Goal: Task Accomplishment & Management: Complete application form

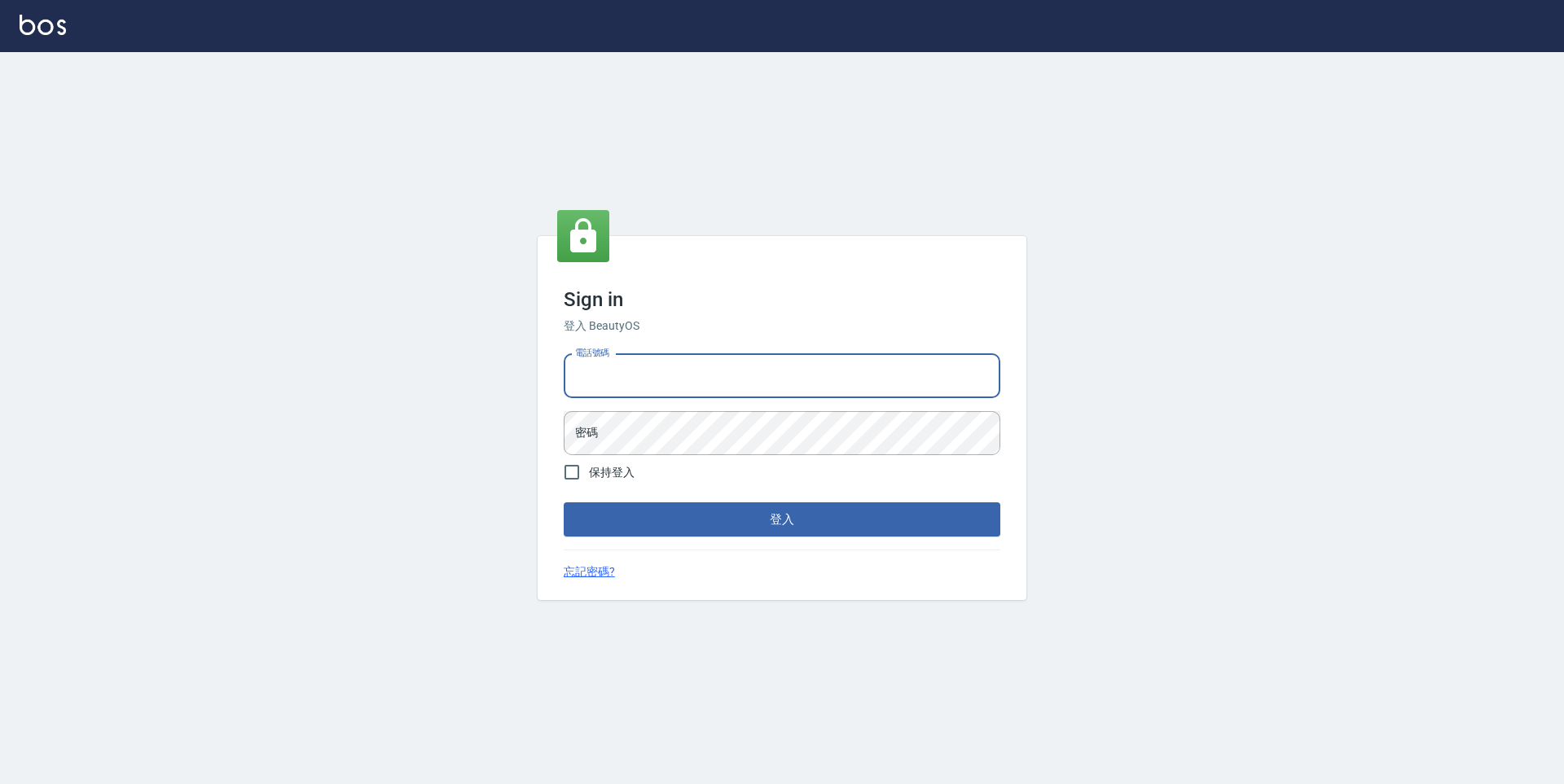
click at [782, 374] on input "電話號碼" at bounding box center [782, 376] width 436 height 44
type input "０"
type input "0916448125"
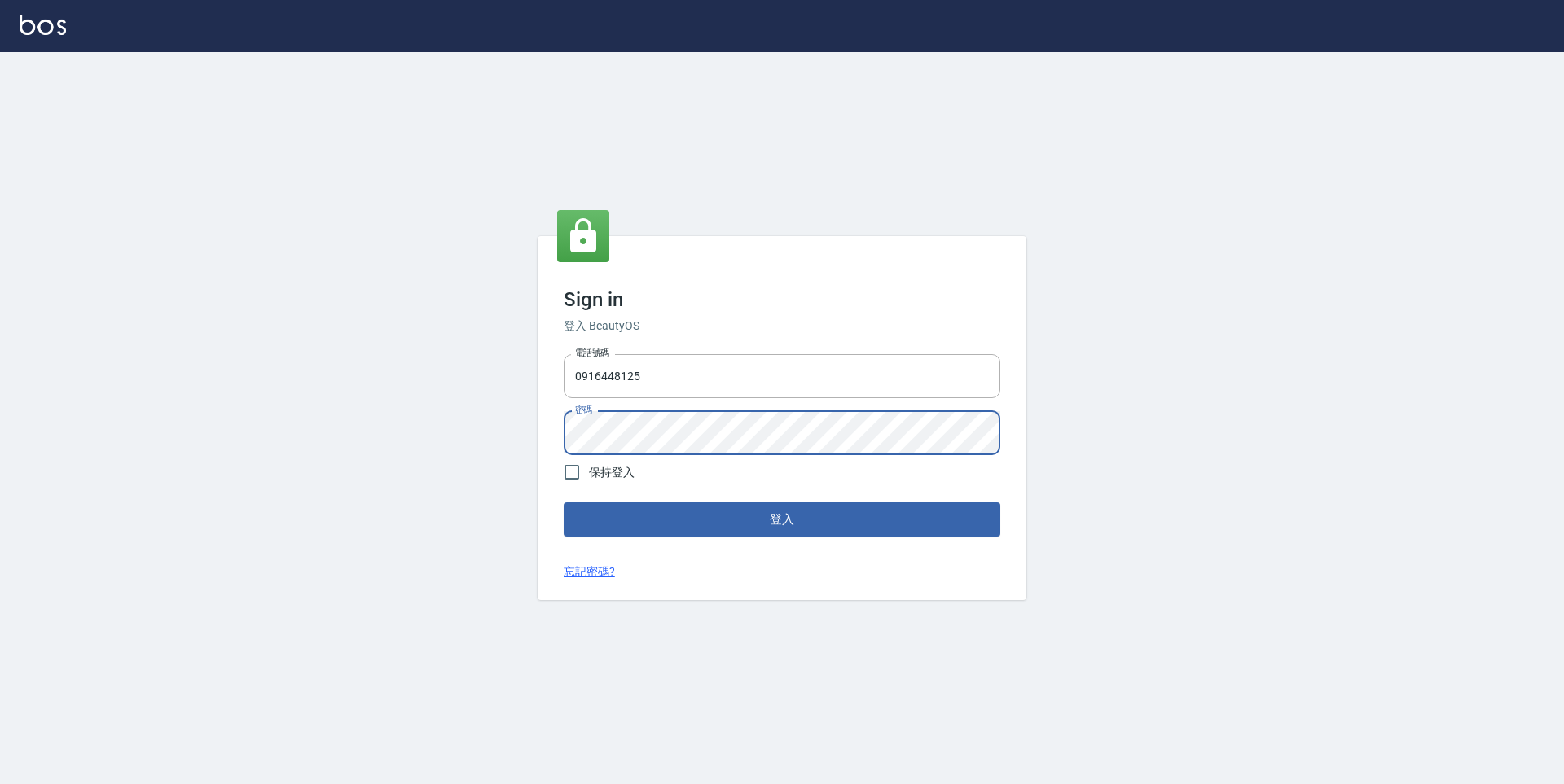
click at [563, 502] on button "登入" at bounding box center [782, 520] width 436 height 34
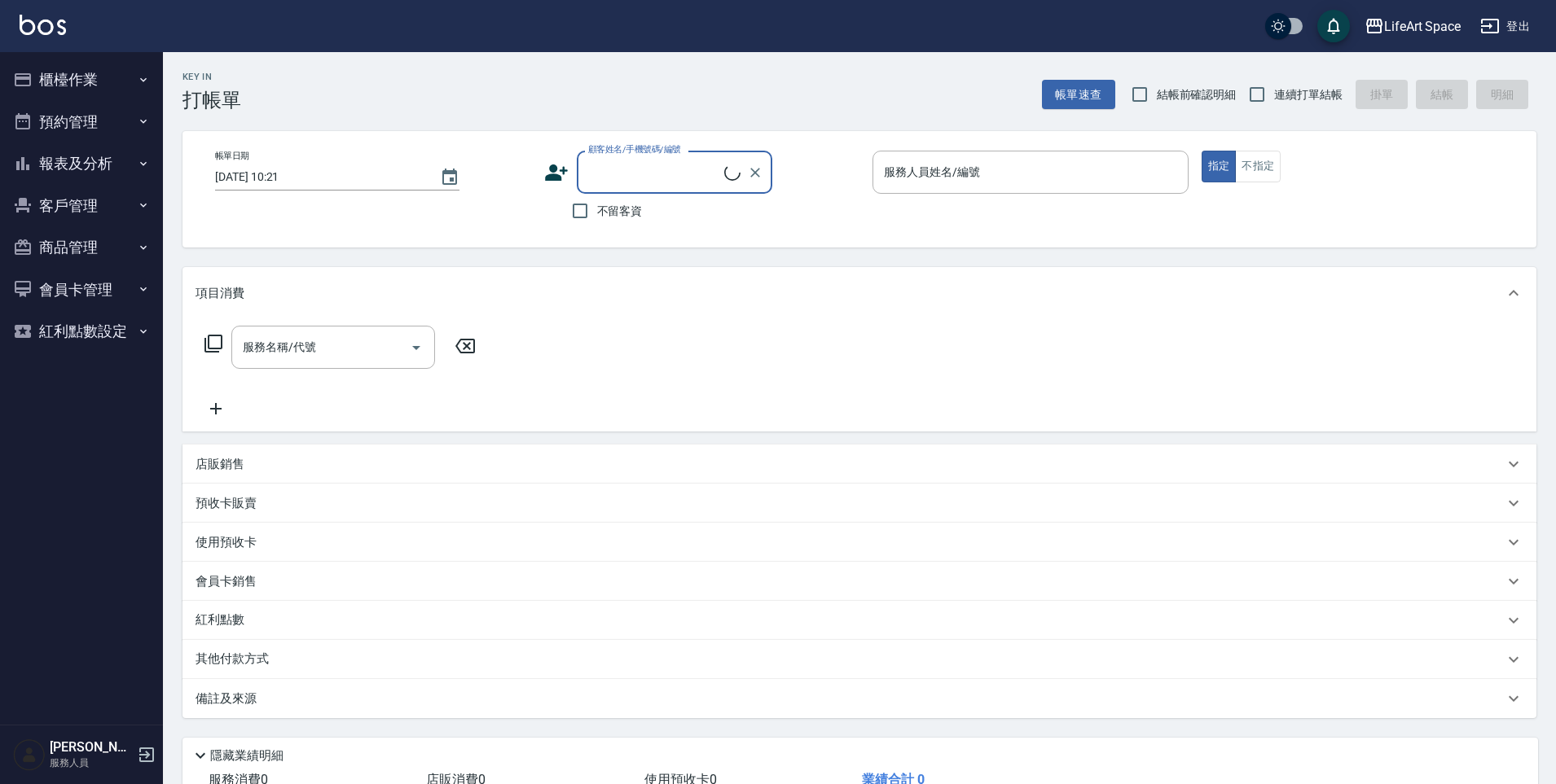
click at [127, 94] on button "櫃檯作業" at bounding box center [82, 79] width 149 height 42
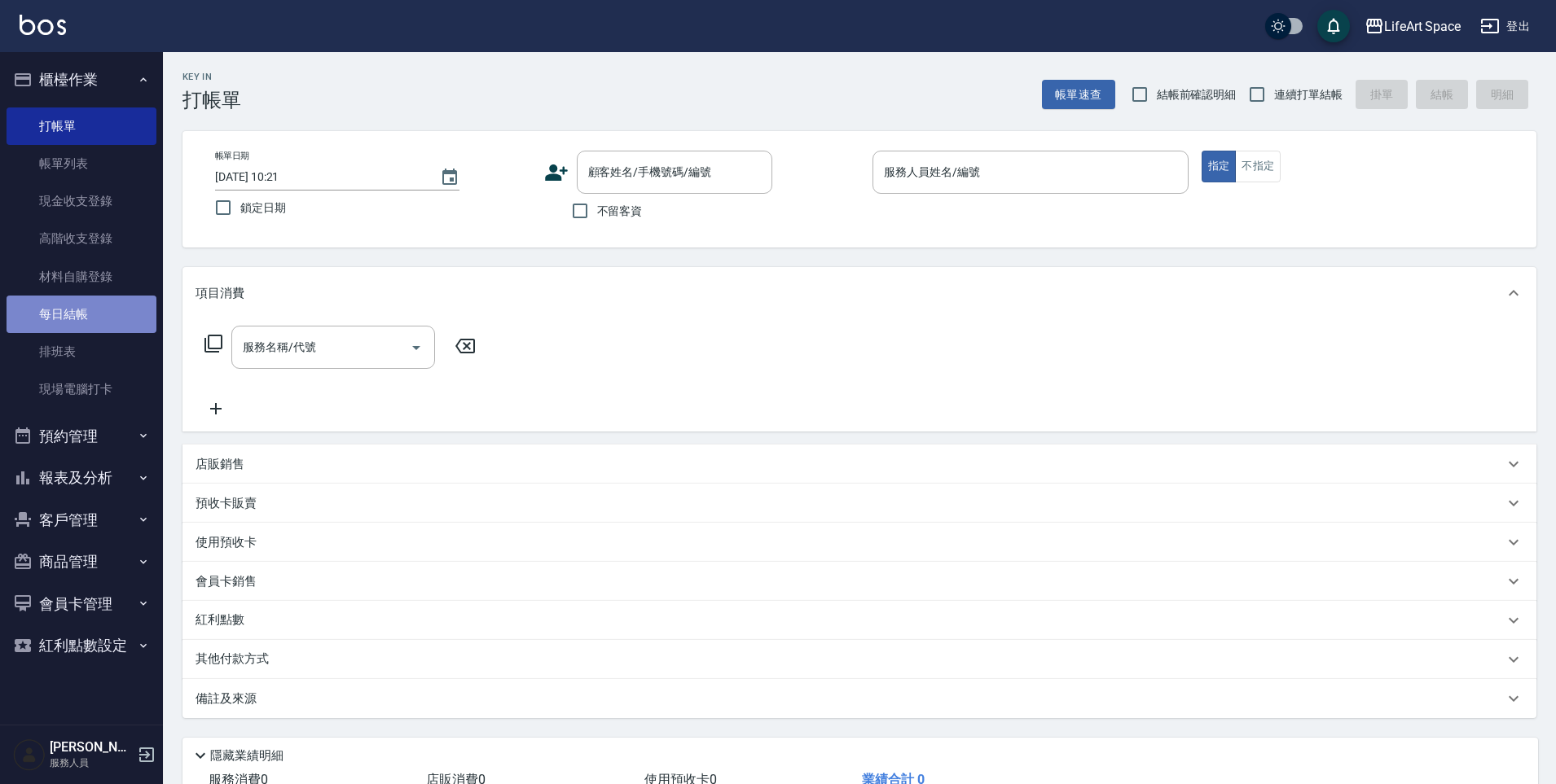
click at [102, 319] on link "每日結帳" at bounding box center [82, 314] width 149 height 38
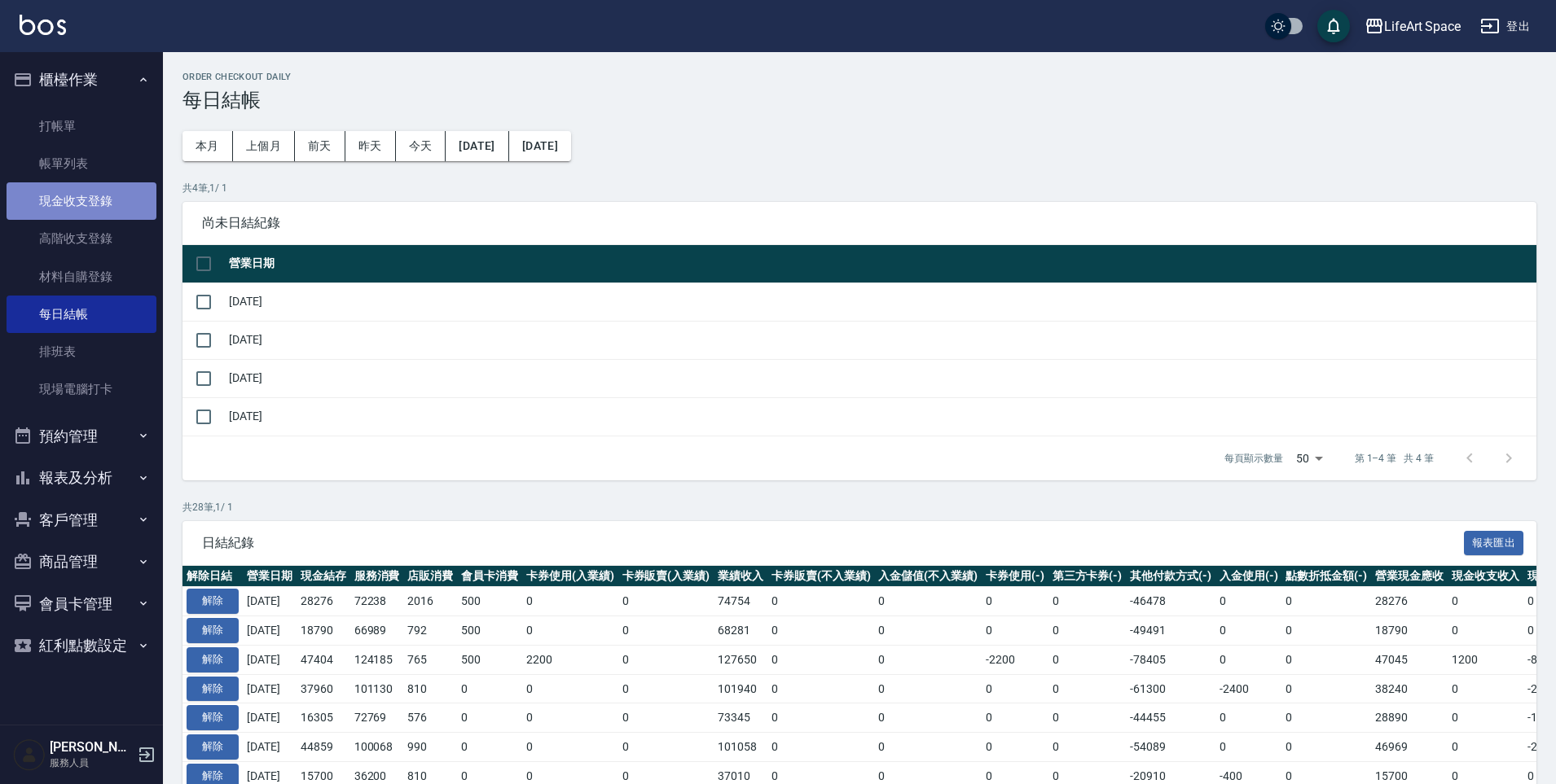
click at [107, 208] on link "現金收支登錄" at bounding box center [82, 201] width 149 height 38
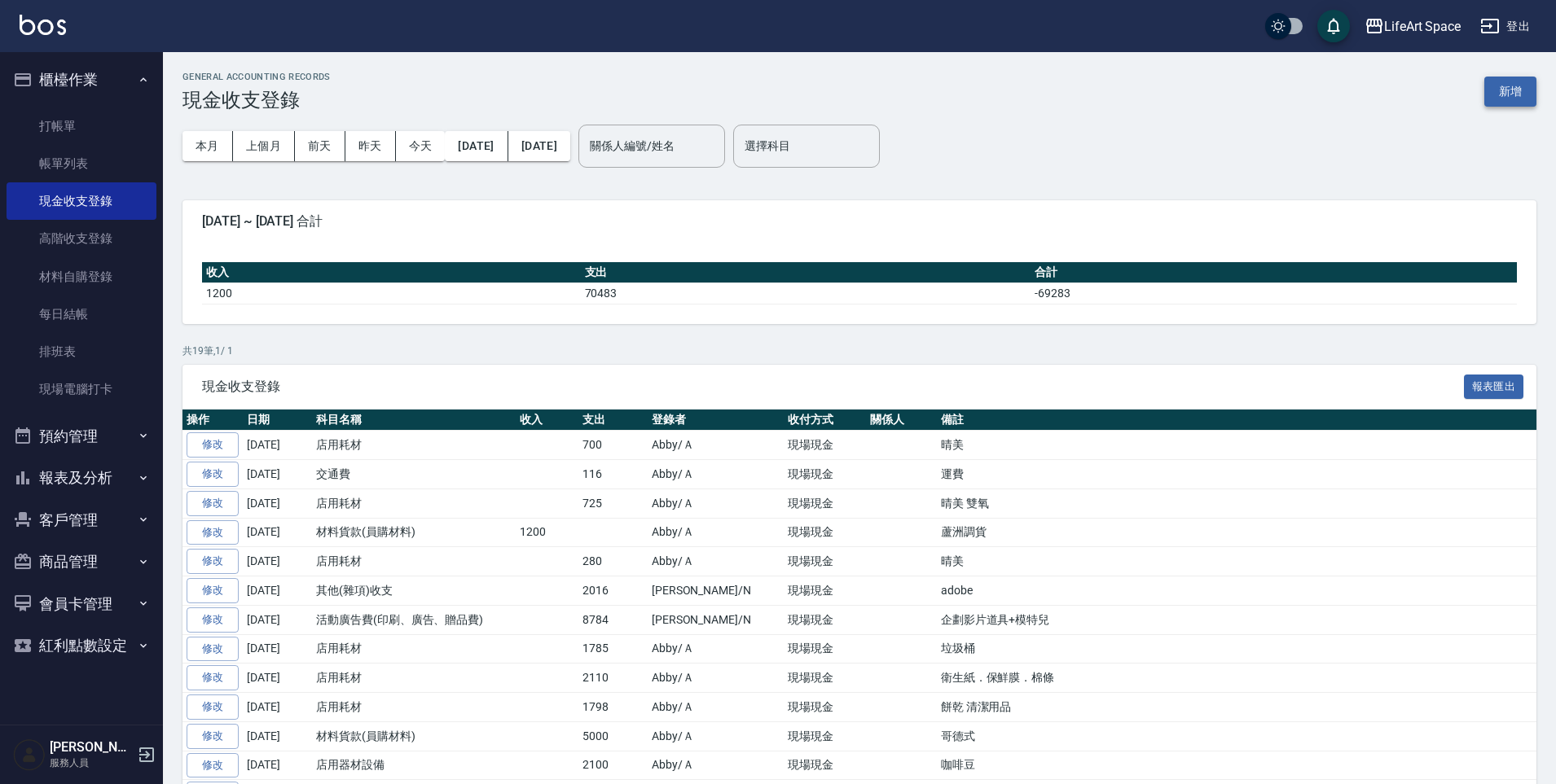
click at [1498, 104] on button "新增" at bounding box center [1510, 91] width 52 height 30
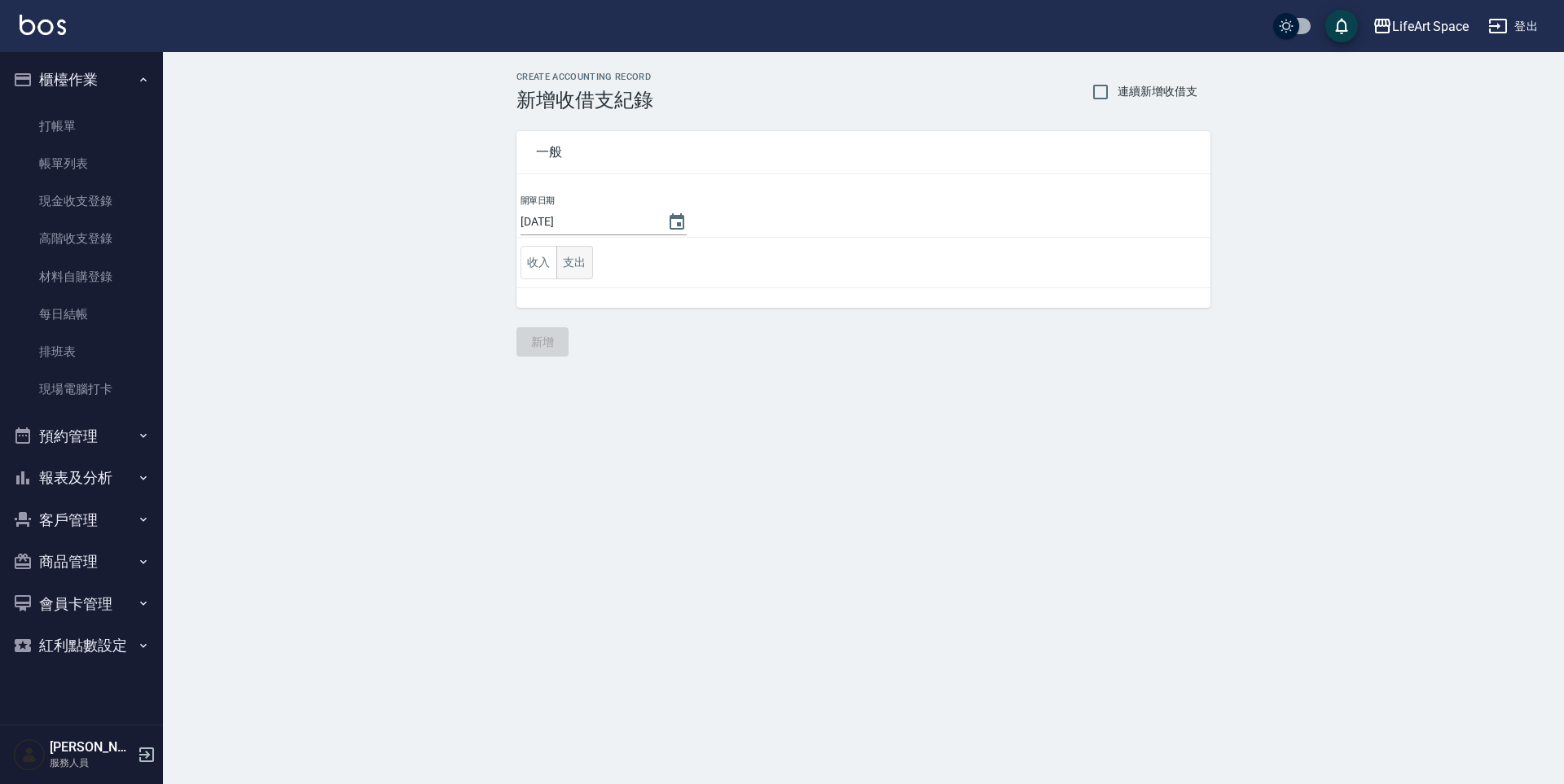
click at [591, 266] on button "支出" at bounding box center [575, 262] width 37 height 33
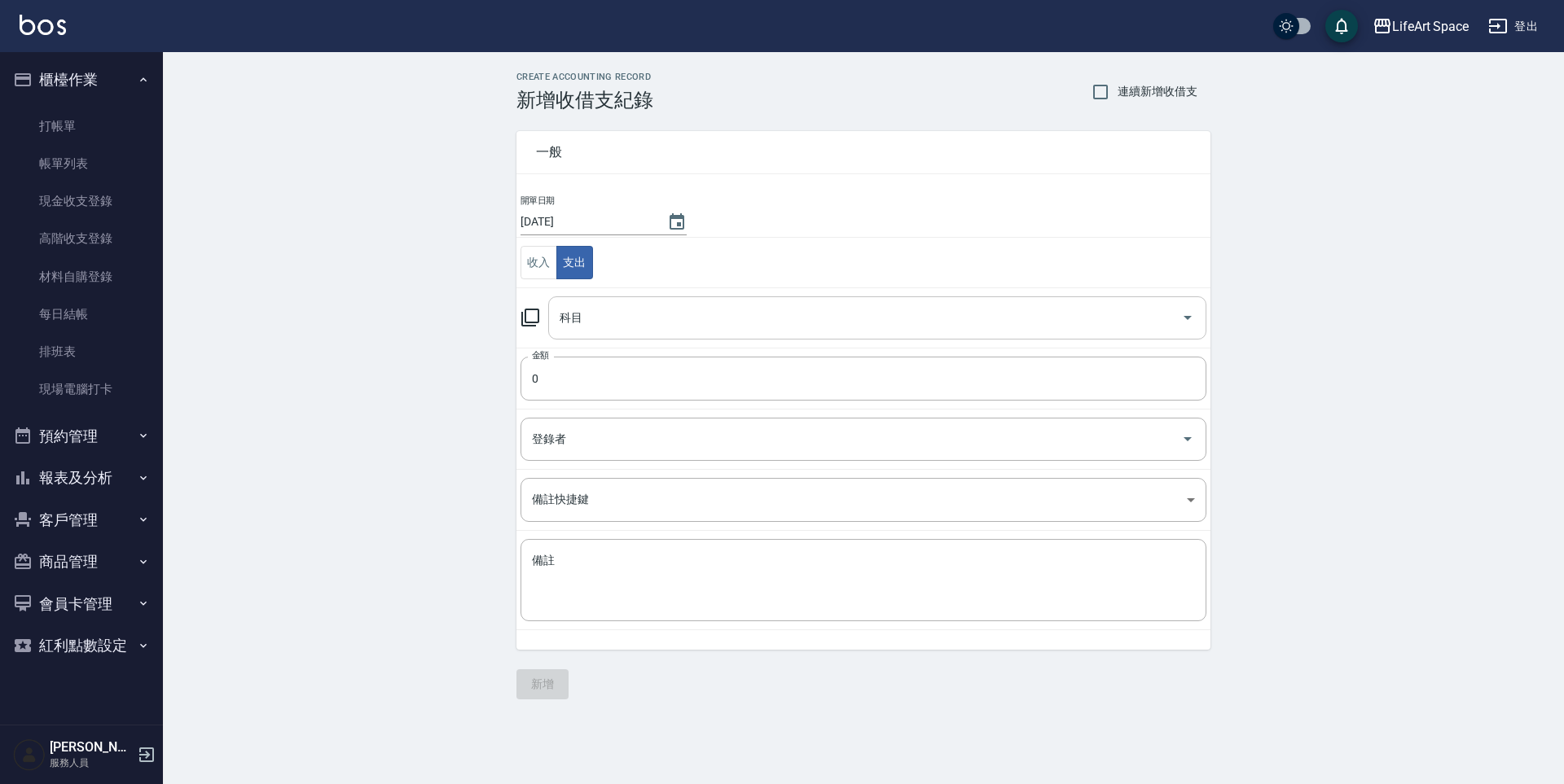
click at [622, 315] on input "科目" at bounding box center [865, 318] width 619 height 28
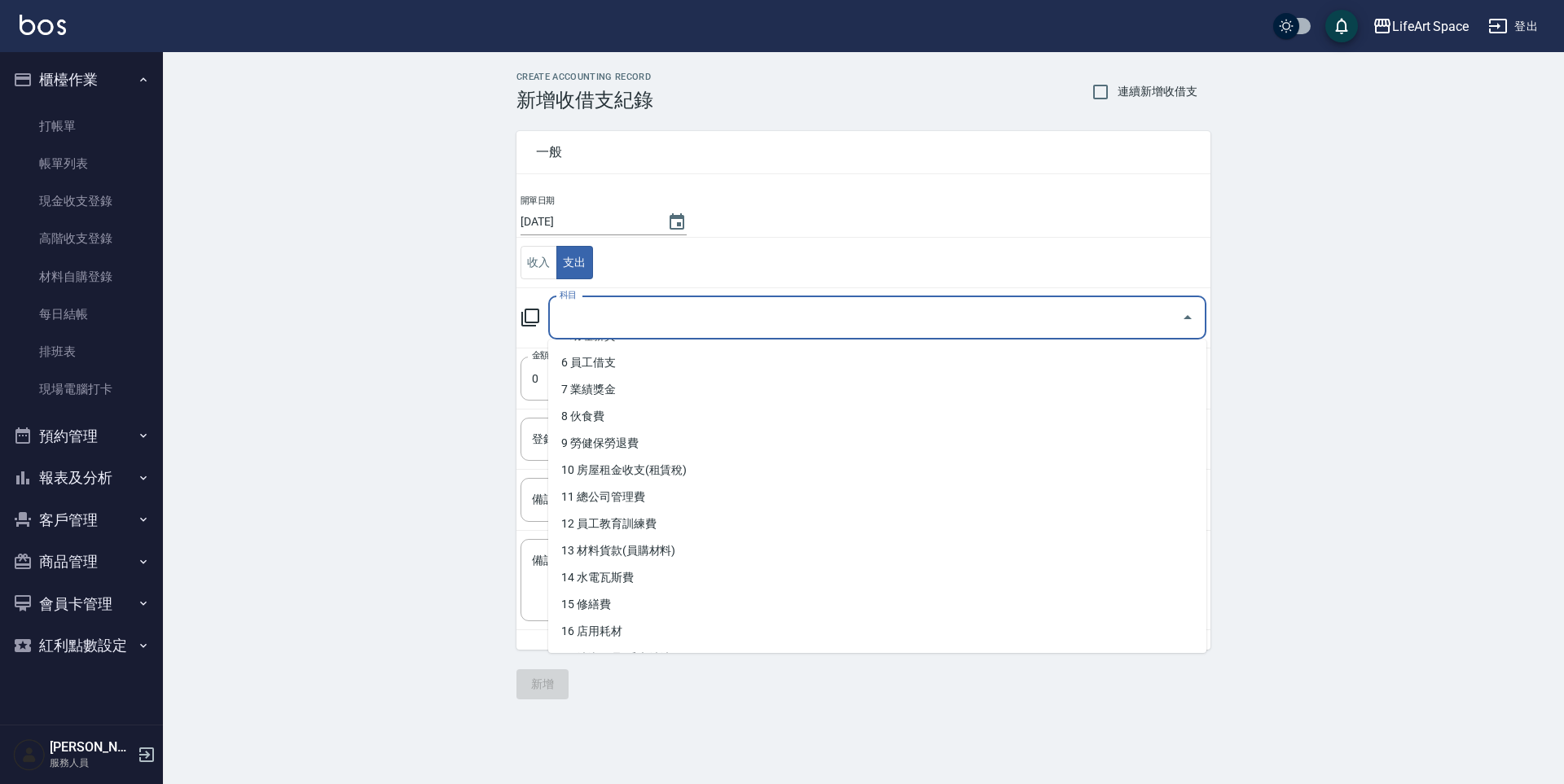
scroll to position [324, 0]
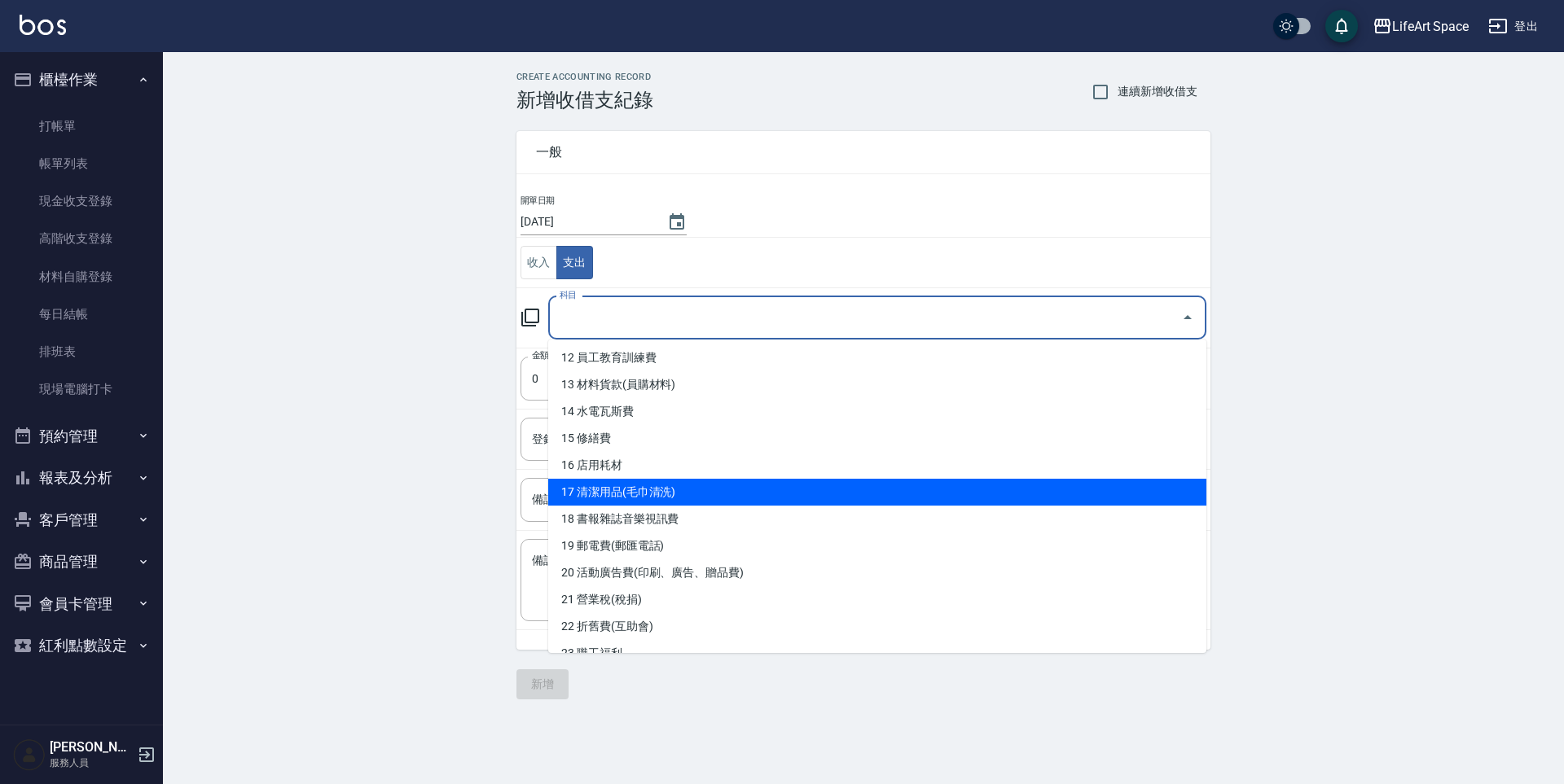
click at [704, 495] on li "17 清潔用品(毛巾清洗)" at bounding box center [877, 492] width 658 height 27
type input "17 清潔用品(毛巾清洗)"
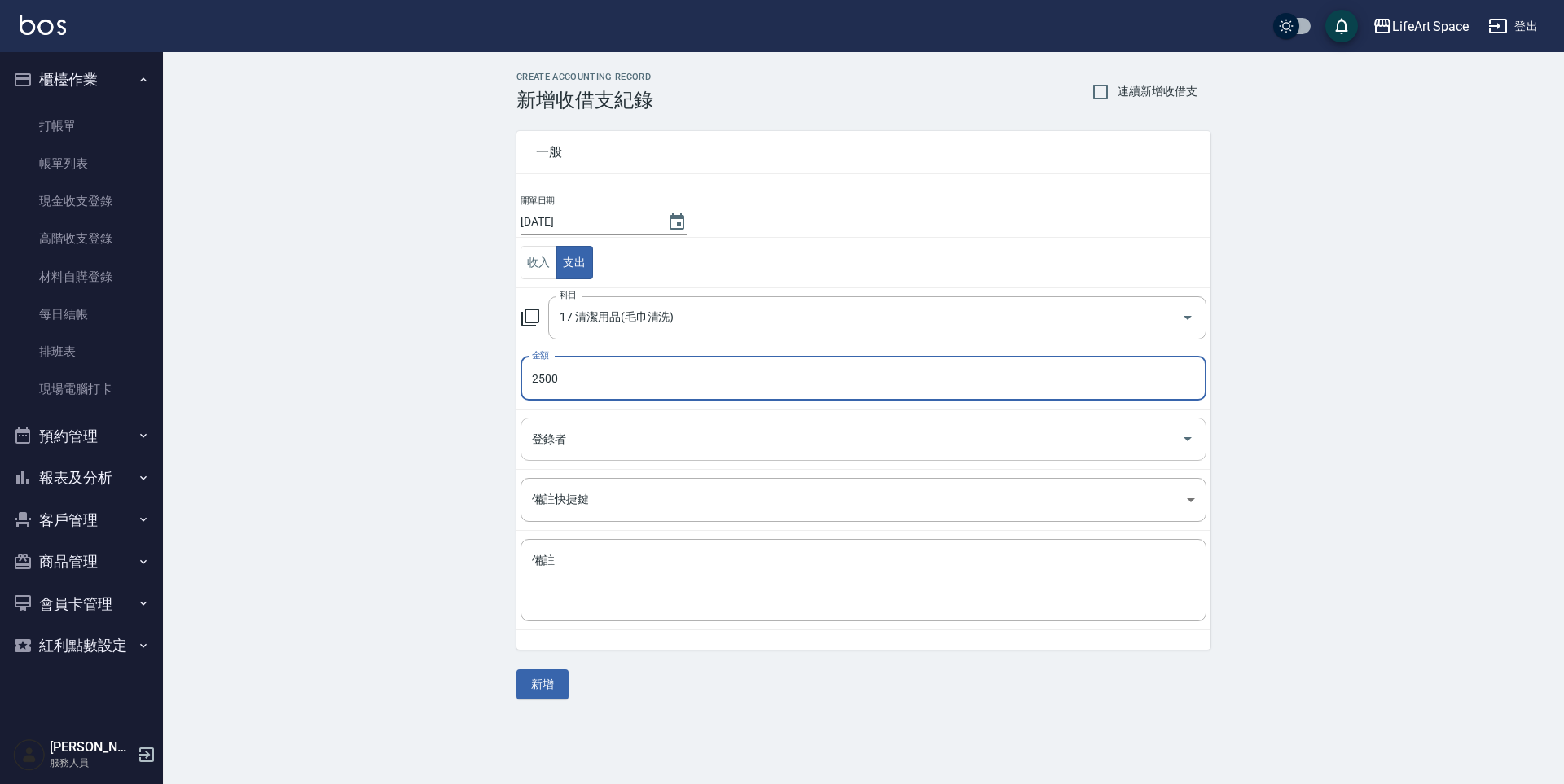
type input "2500"
click at [682, 434] on input "登錄者" at bounding box center [851, 439] width 647 height 28
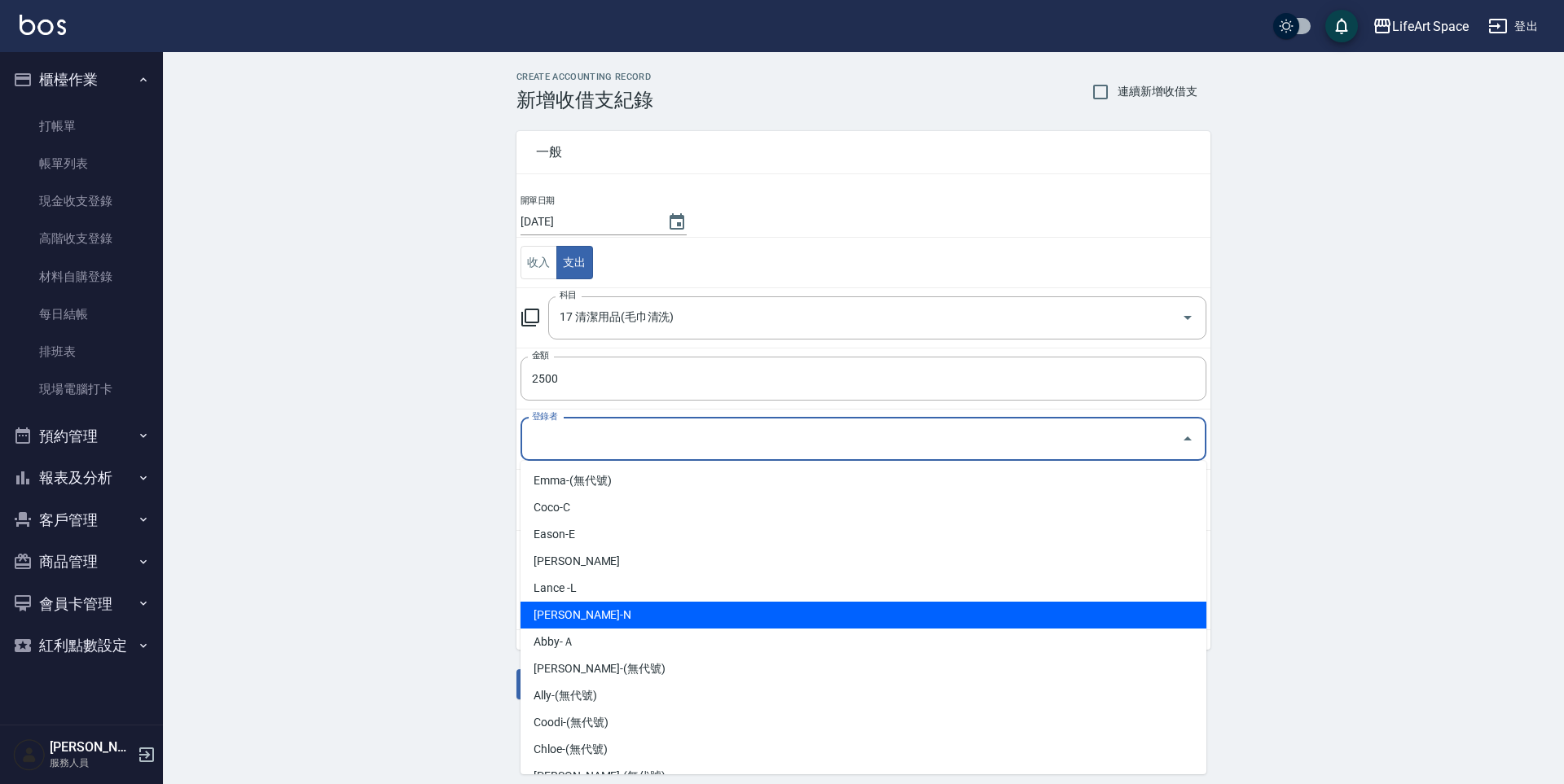
click at [630, 608] on li "[PERSON_NAME]-N" at bounding box center [863, 615] width 686 height 27
type input "[PERSON_NAME]-N"
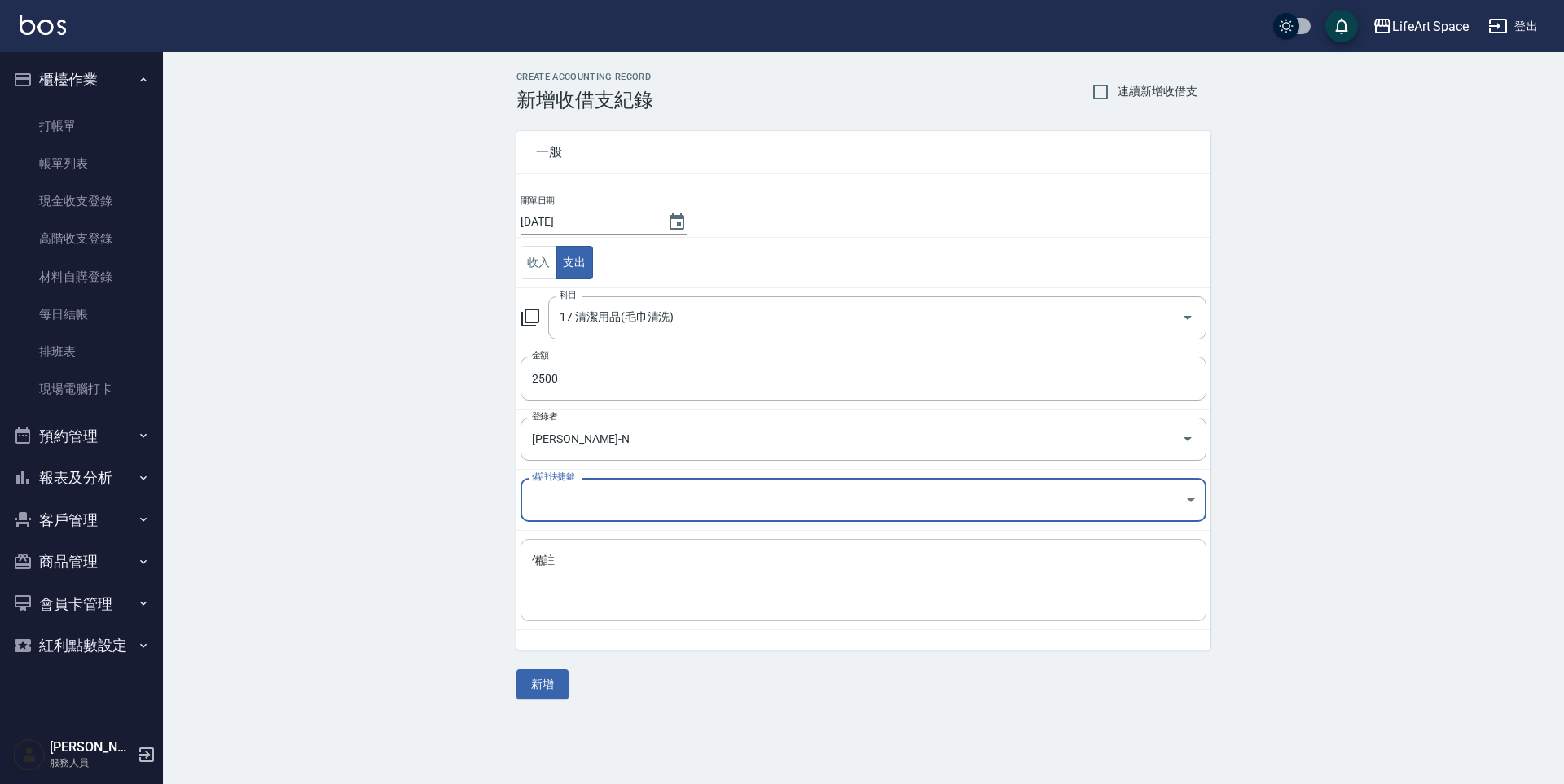
click at [631, 591] on textarea "備註" at bounding box center [863, 580] width 663 height 55
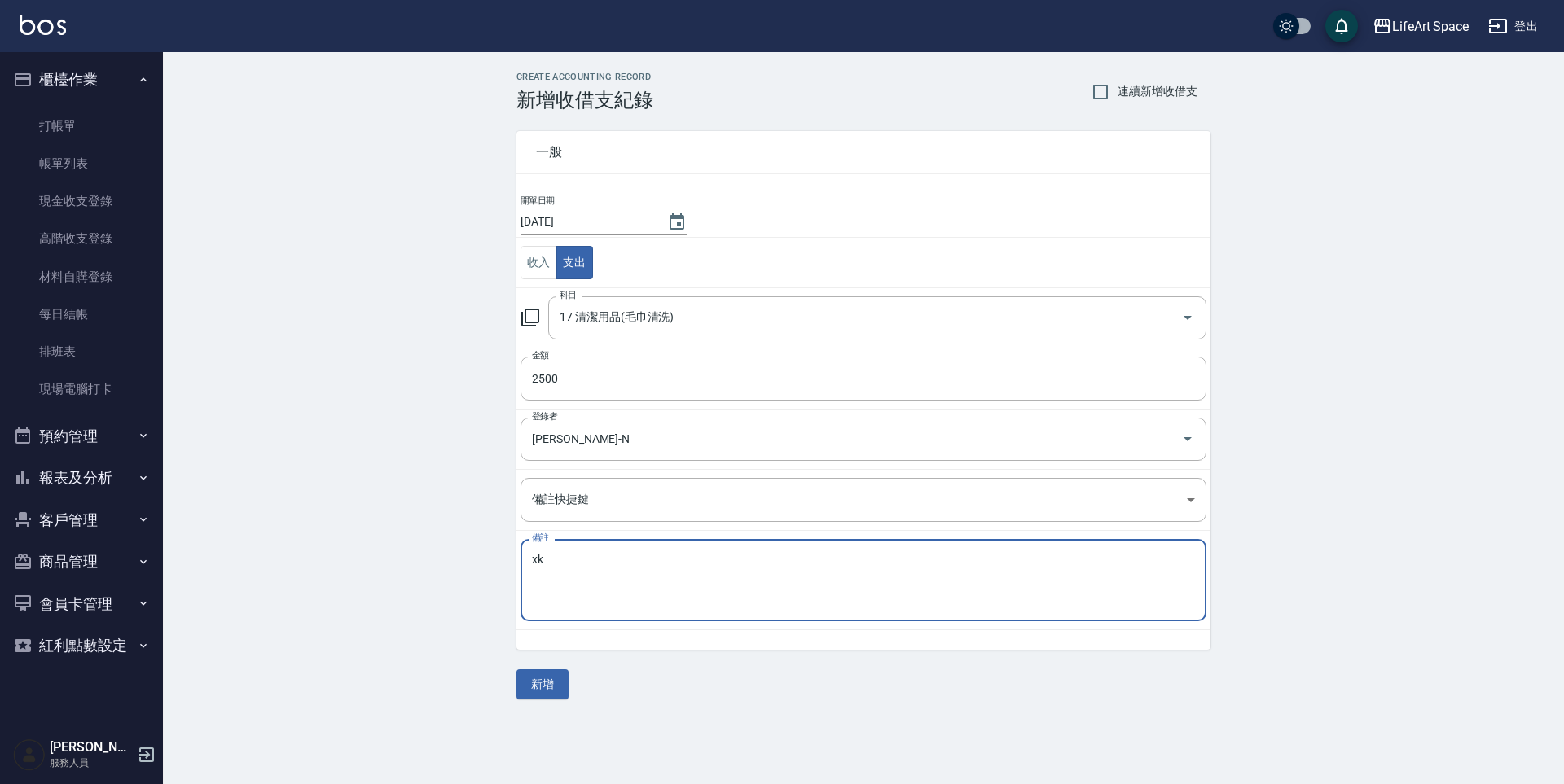
type textarea "x"
type textarea "垃圾清運"
click at [556, 686] on button "新增" at bounding box center [542, 684] width 52 height 30
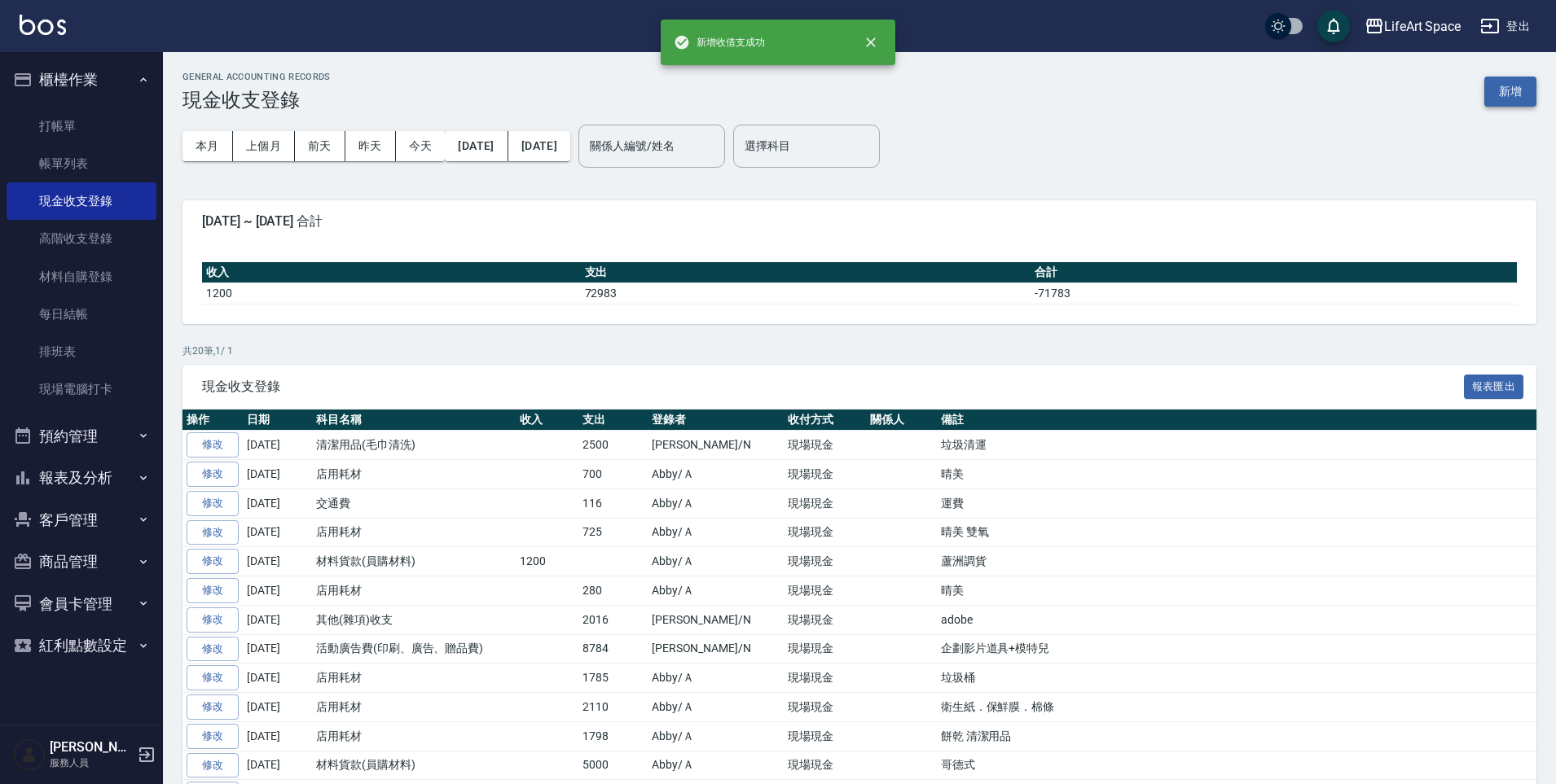
click at [1506, 97] on button "新增" at bounding box center [1510, 91] width 52 height 30
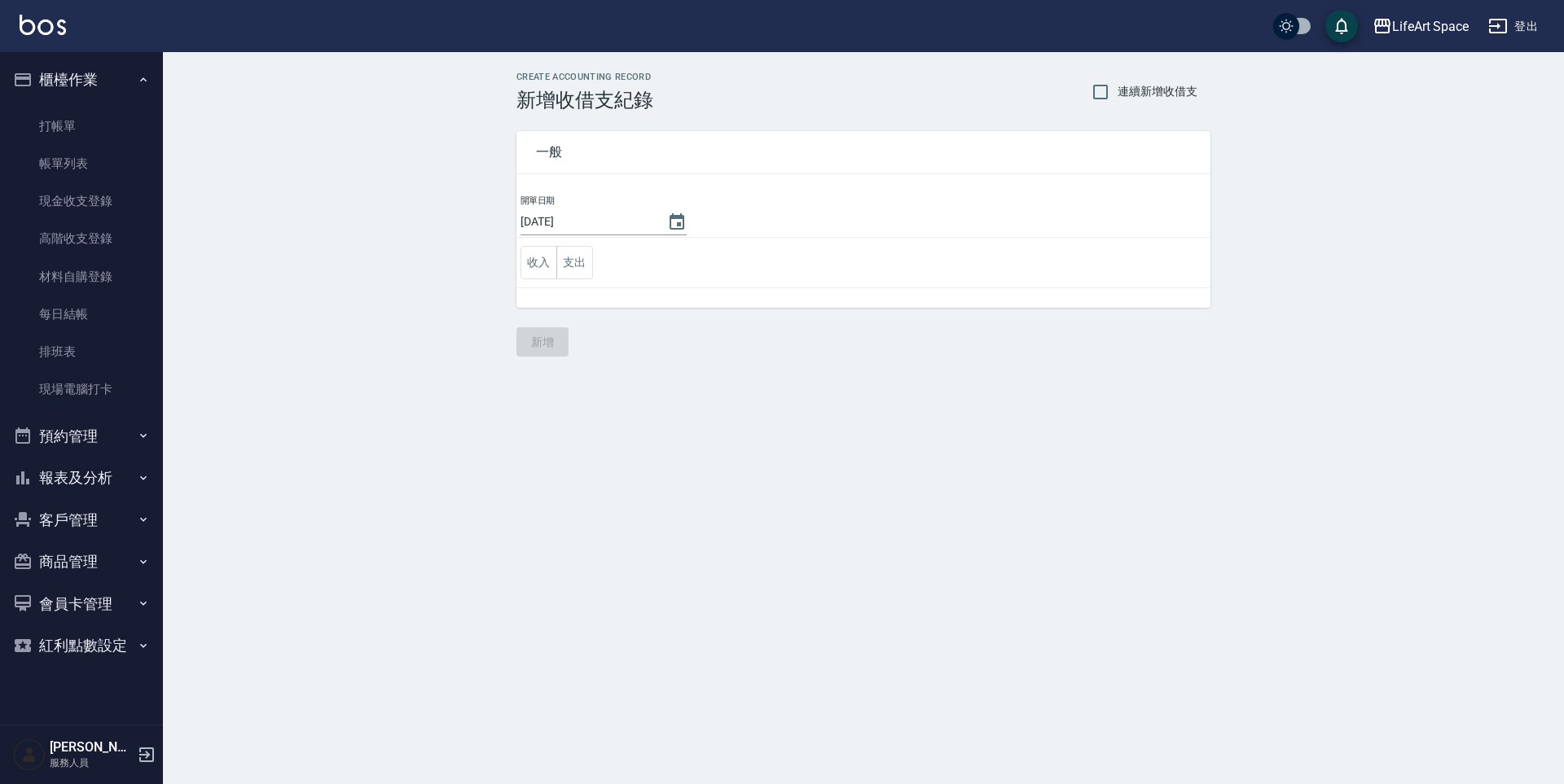
click at [594, 254] on td "收入 支出" at bounding box center [863, 263] width 694 height 51
click at [581, 263] on button "支出" at bounding box center [575, 262] width 37 height 33
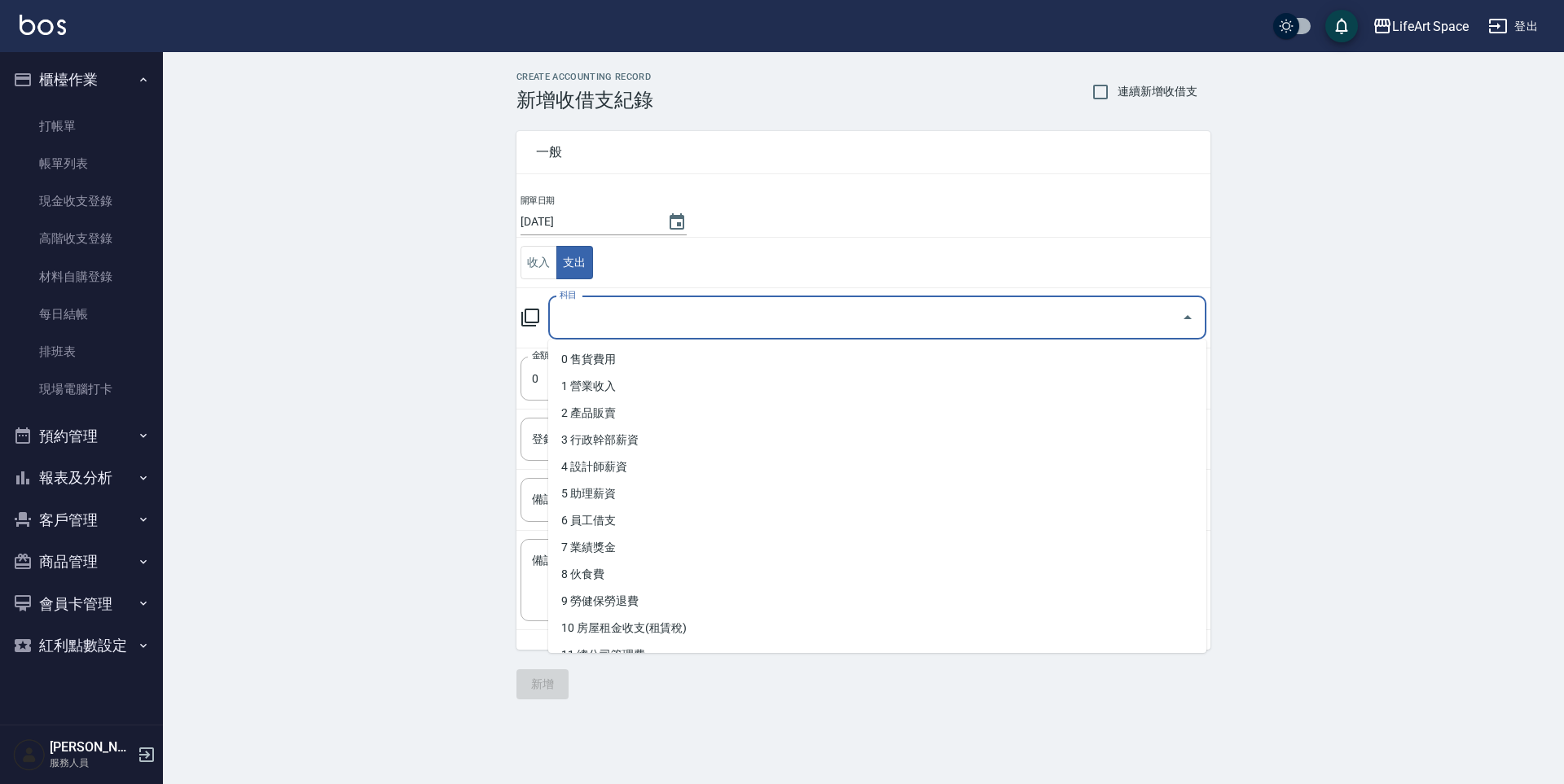
click at [670, 320] on input "科目" at bounding box center [865, 318] width 619 height 28
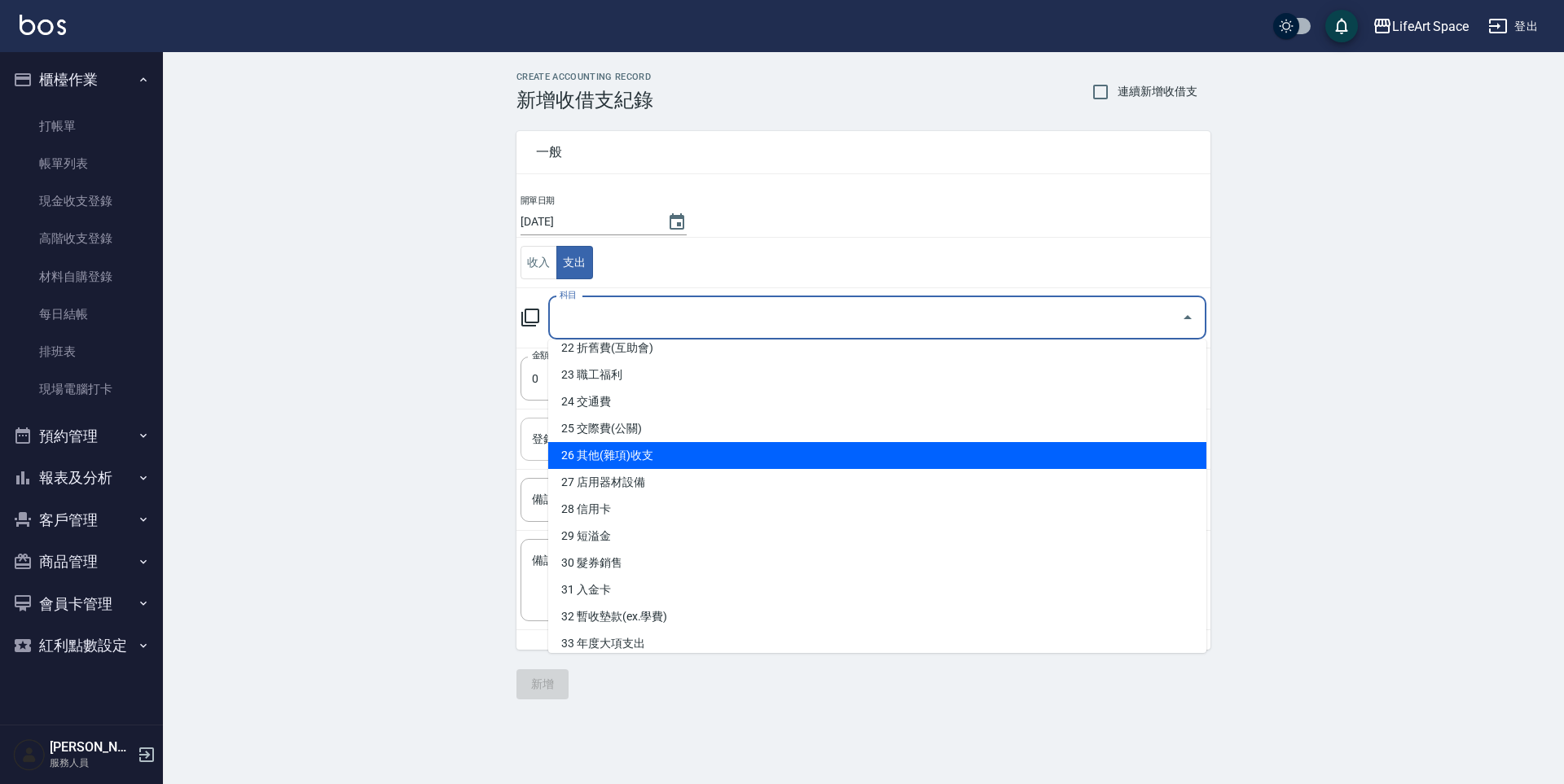
click at [717, 457] on li "26 其他(雜項)收支" at bounding box center [877, 455] width 658 height 27
type input "26 其他(雜項)收支"
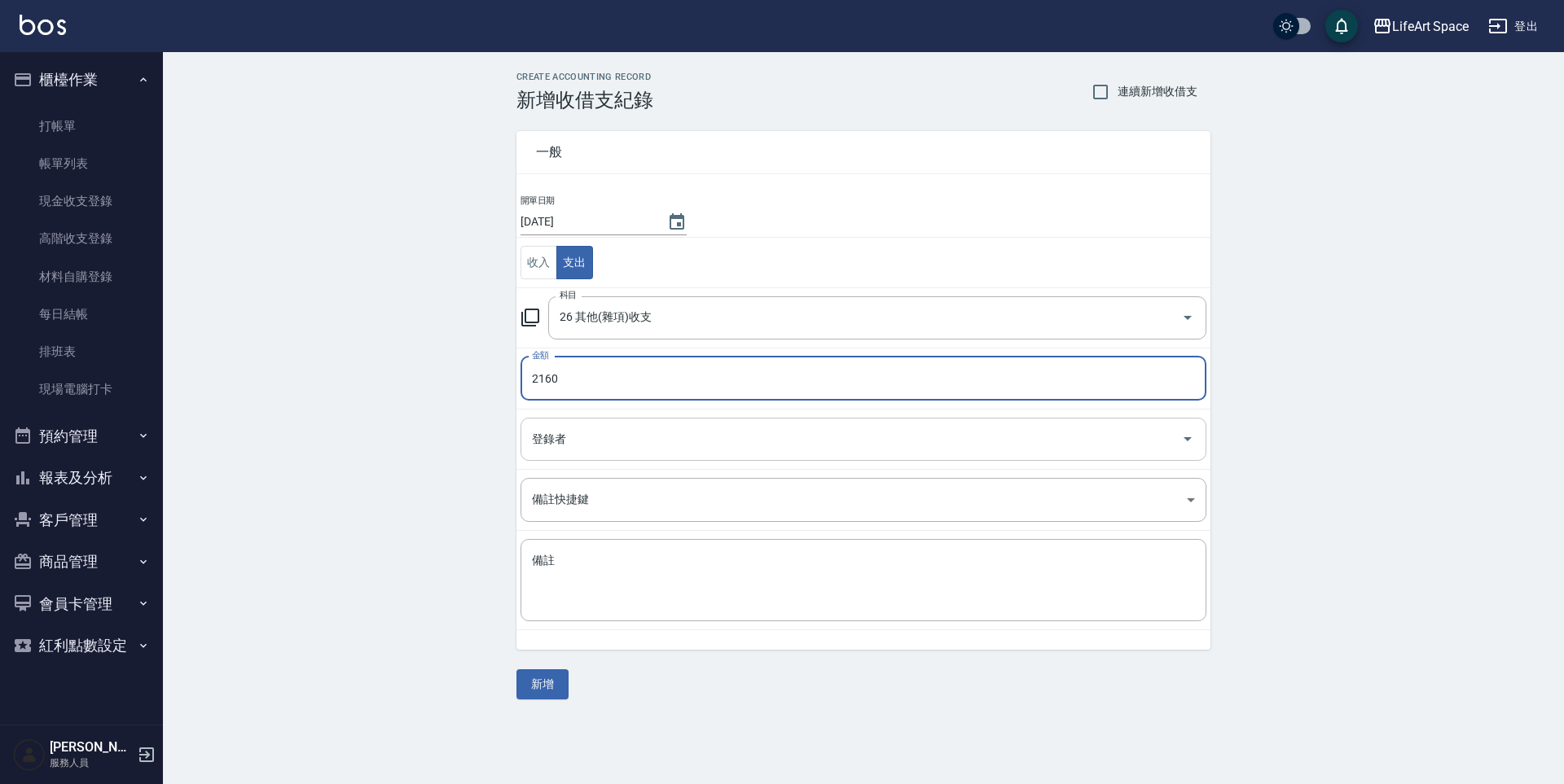
type input "2160"
click at [692, 439] on input "登錄者" at bounding box center [851, 439] width 647 height 28
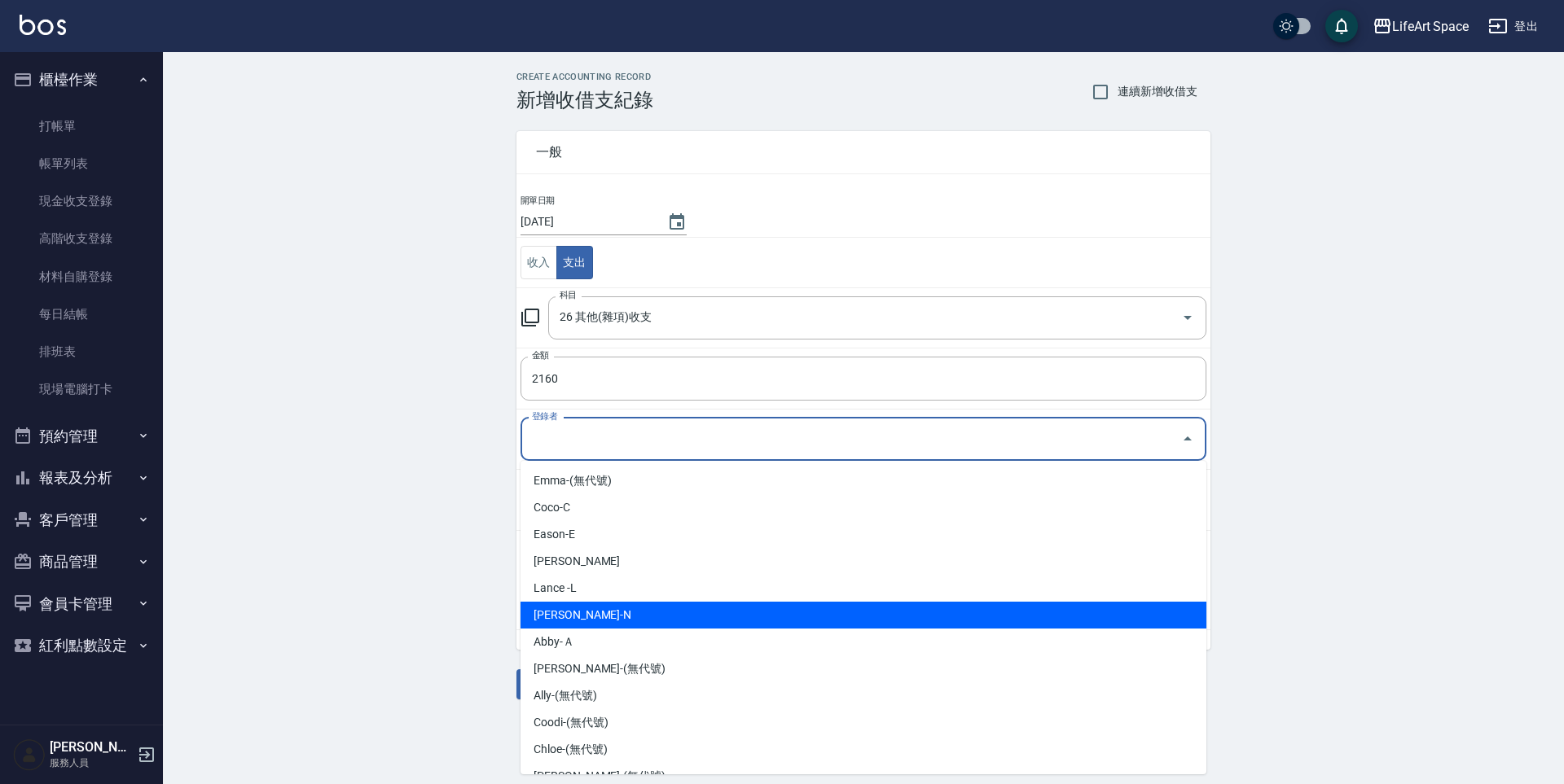
click at [644, 605] on li "[PERSON_NAME]-N" at bounding box center [863, 615] width 686 height 27
type input "[PERSON_NAME]-N"
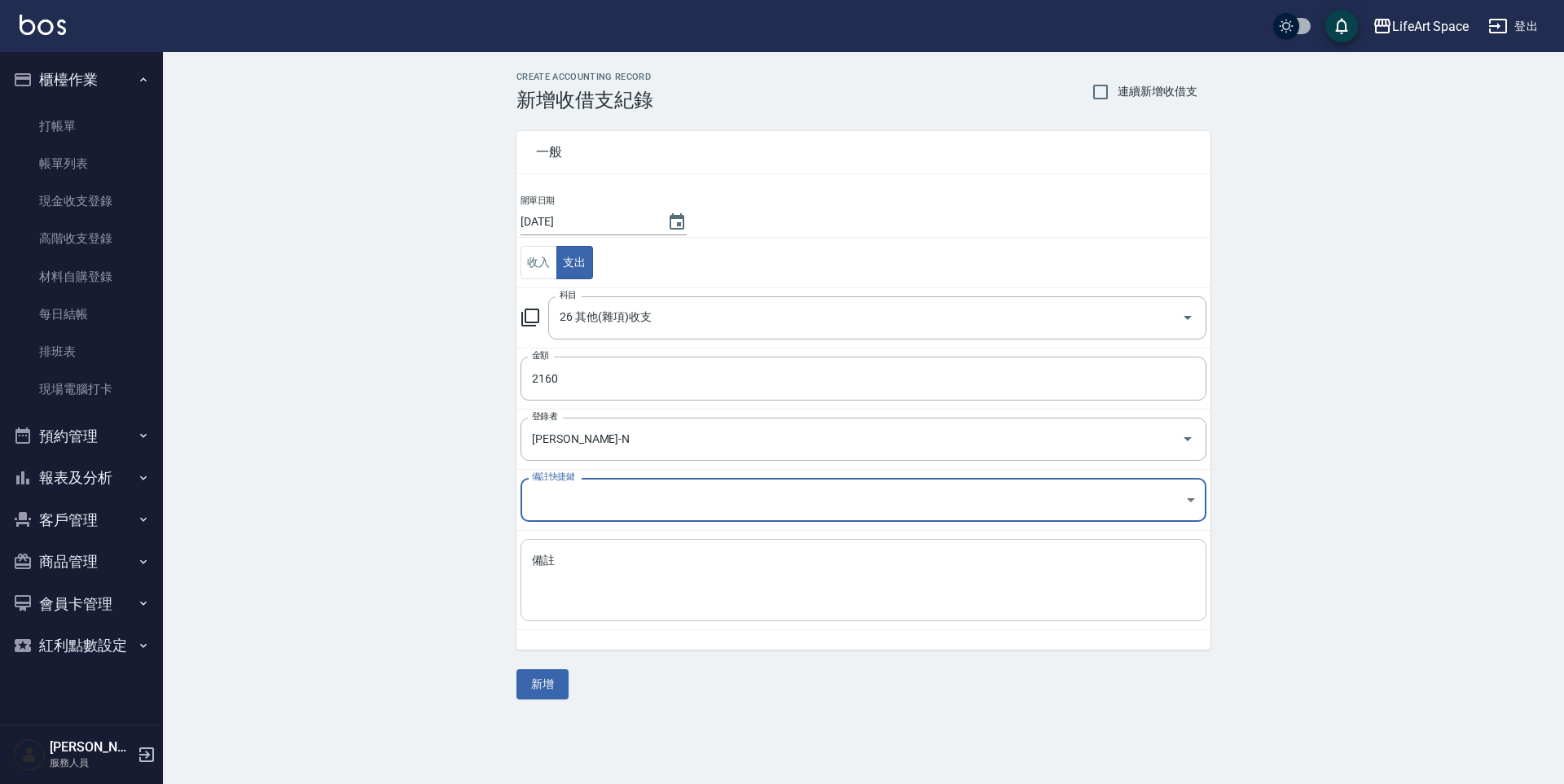
click at [638, 586] on textarea "備註" at bounding box center [863, 580] width 663 height 55
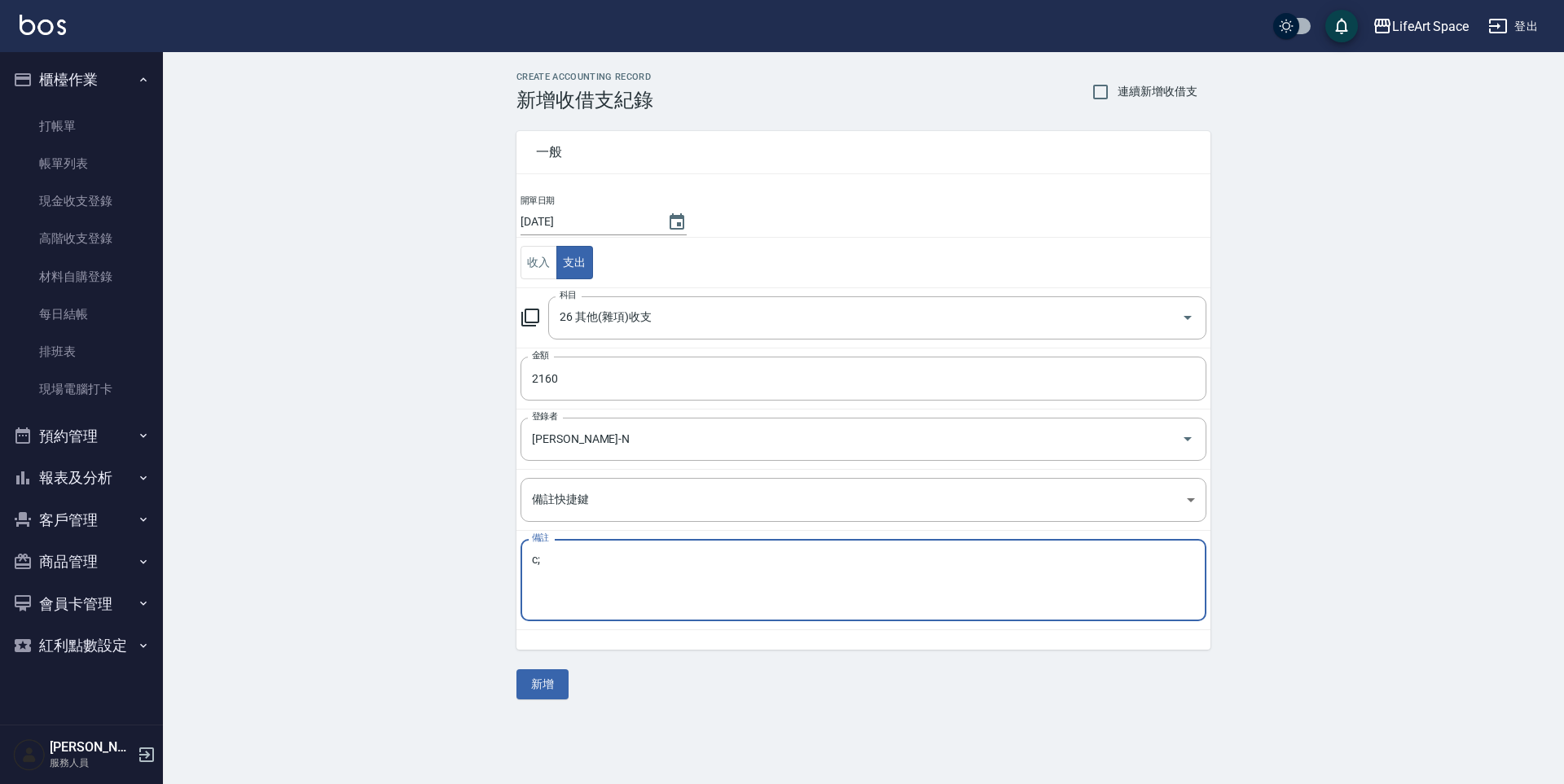
type textarea "c"
type textarea "夯客"
click at [558, 685] on button "新增" at bounding box center [542, 684] width 52 height 30
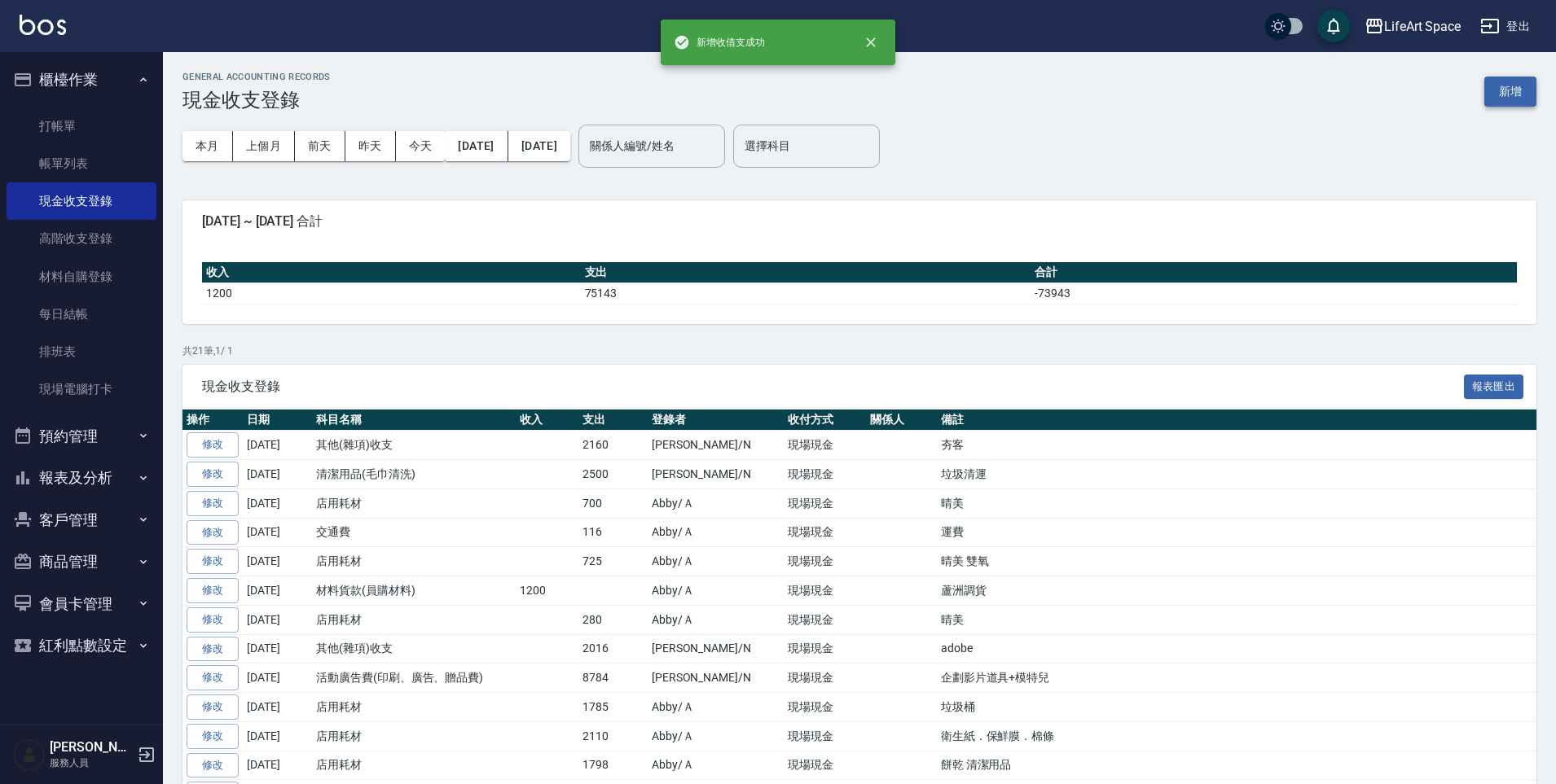
click at [1515, 88] on button "新增" at bounding box center [1510, 91] width 52 height 30
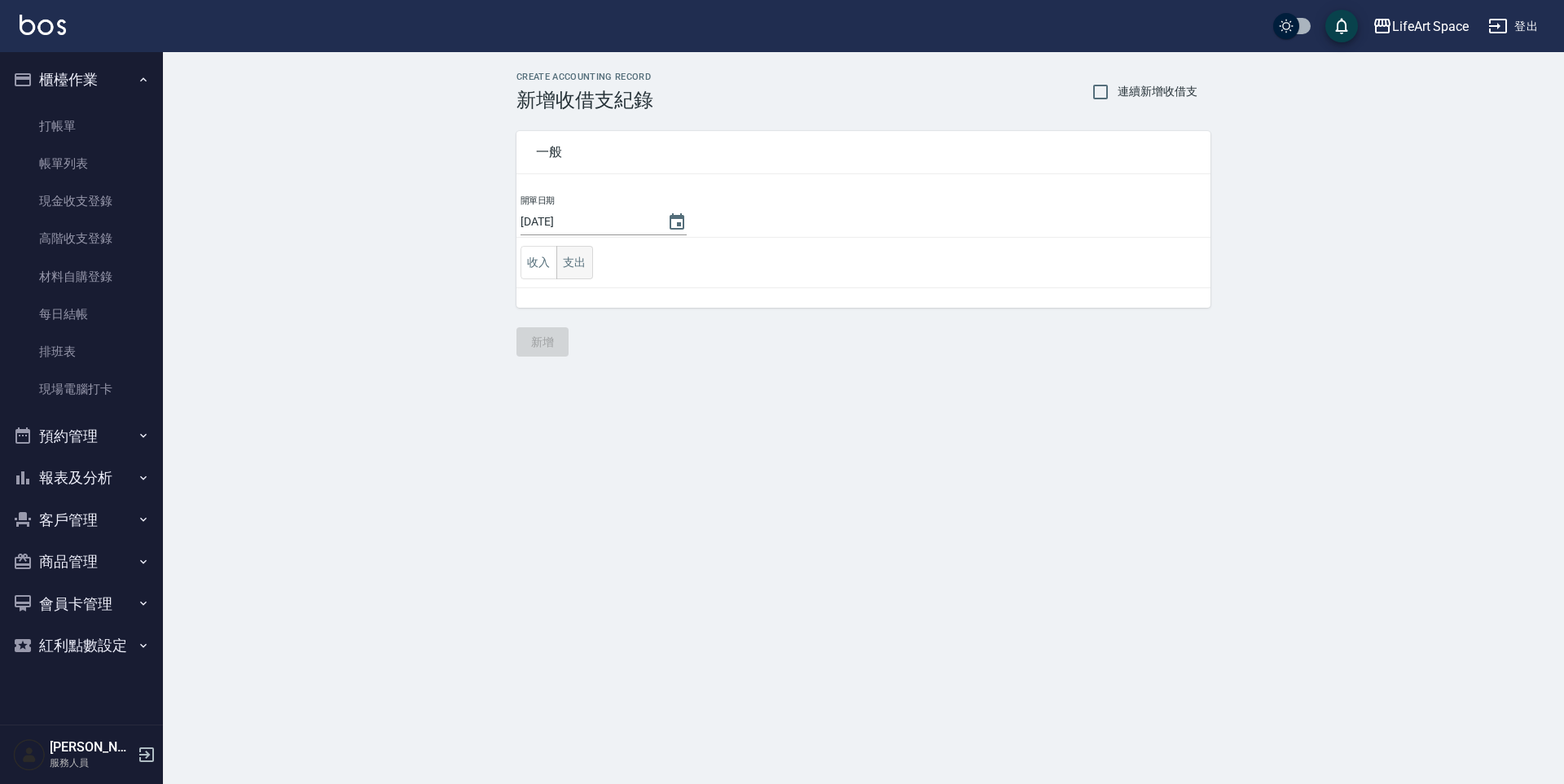
click at [589, 266] on button "支出" at bounding box center [575, 262] width 37 height 33
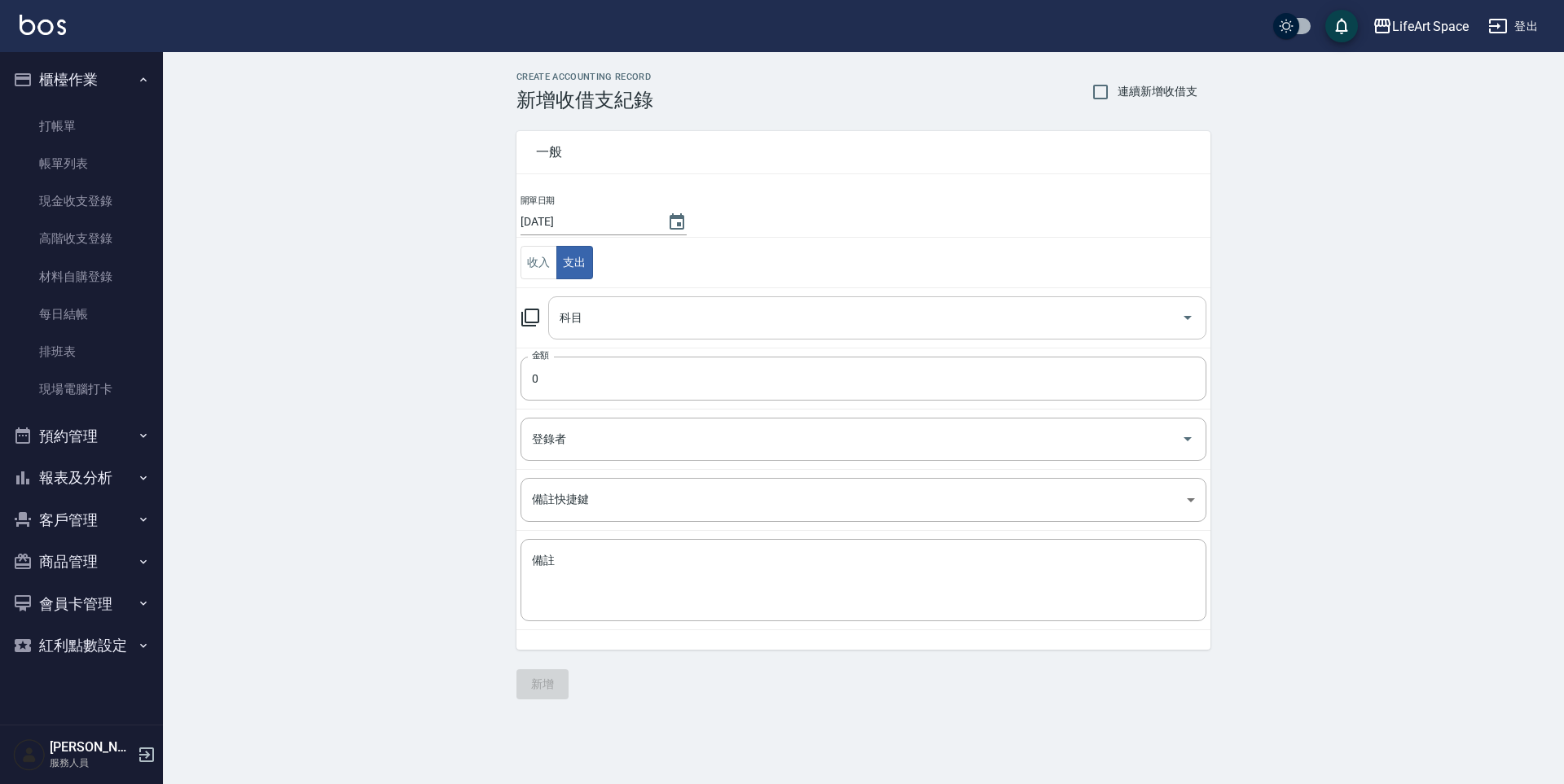
click at [649, 323] on input "科目" at bounding box center [865, 318] width 619 height 28
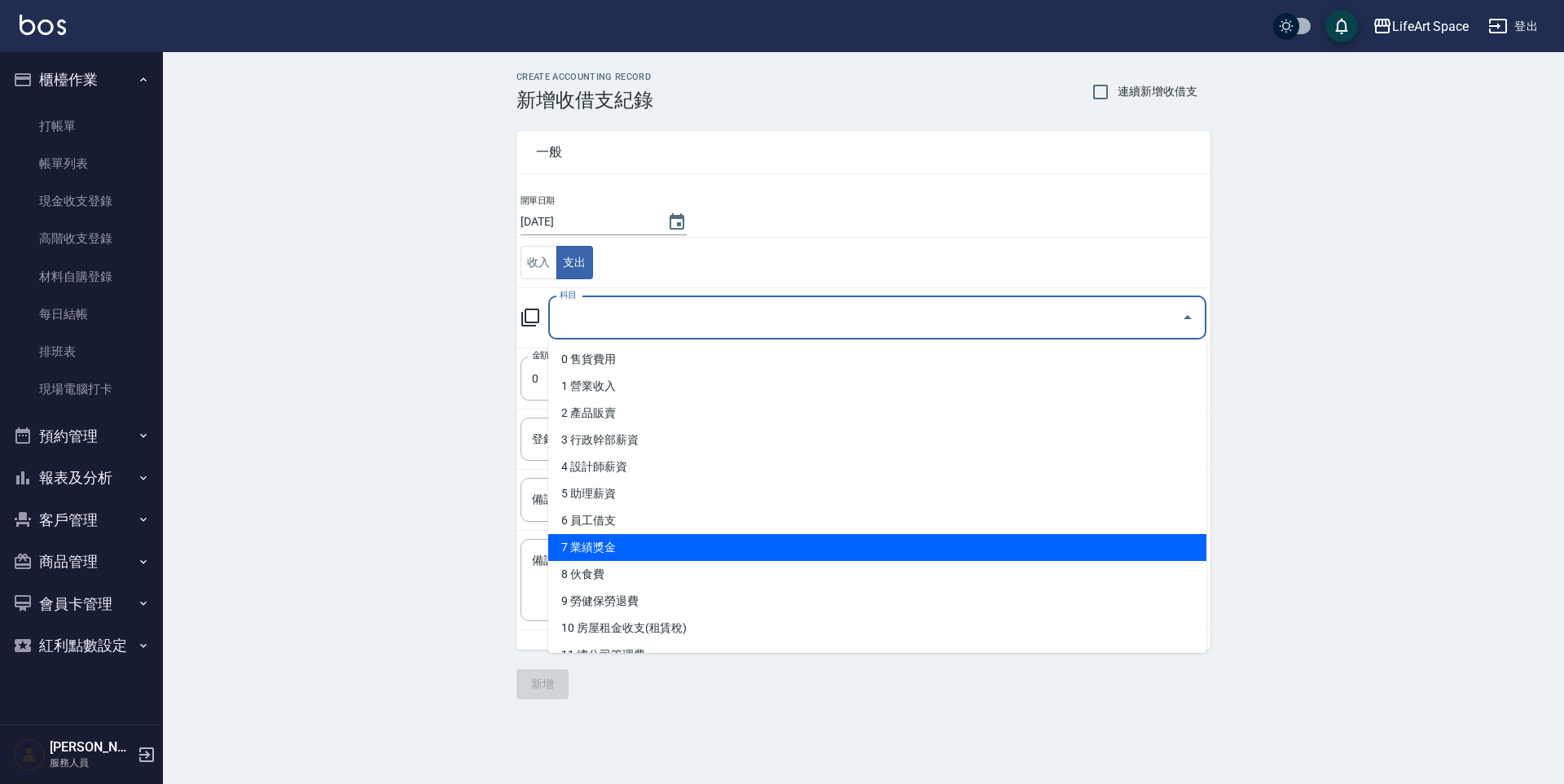
scroll to position [146, 0]
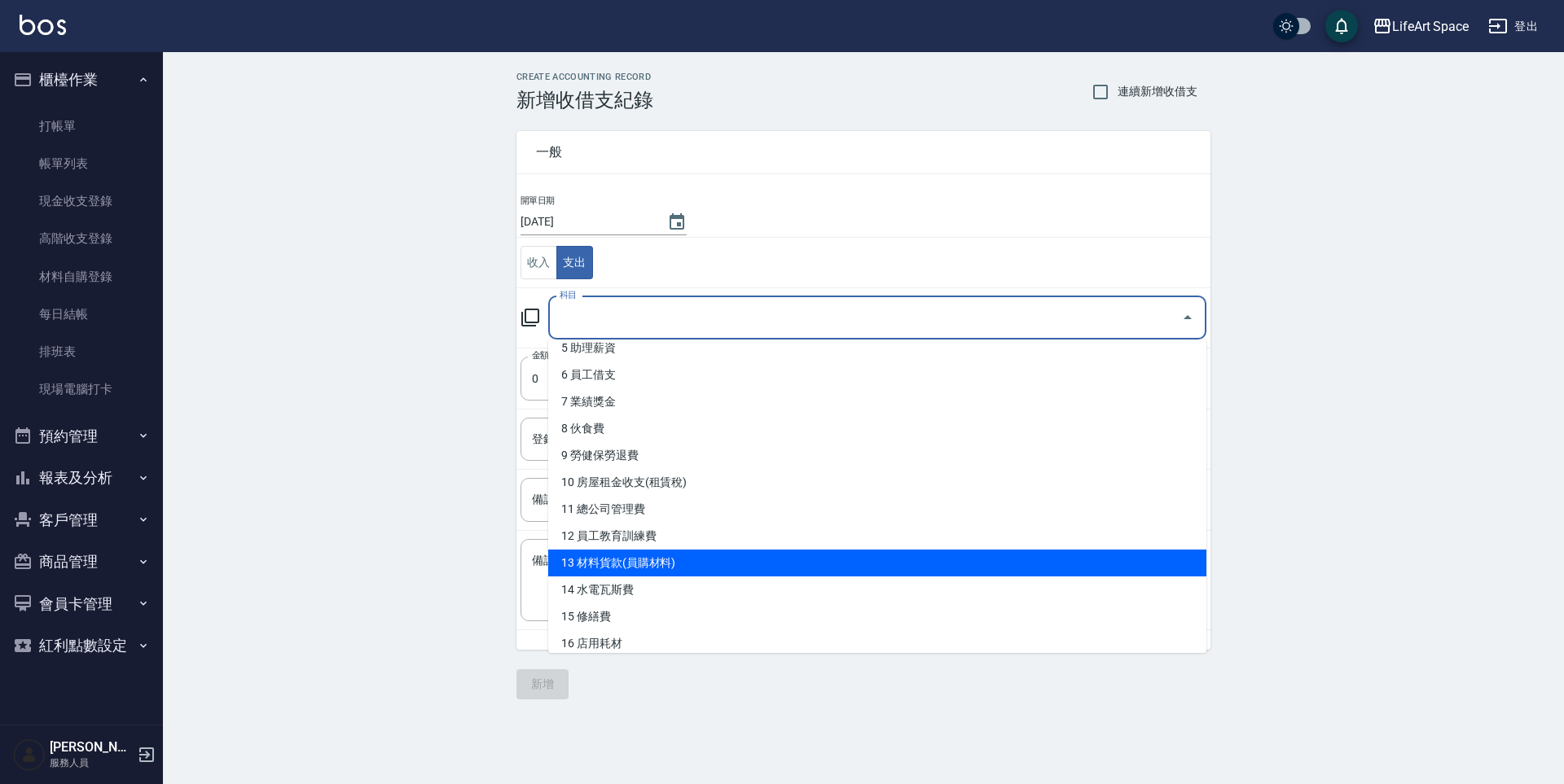
click at [745, 560] on li "13 材料貨款(員購材料)" at bounding box center [877, 562] width 658 height 27
type input "13 材料貨款(員購材料)"
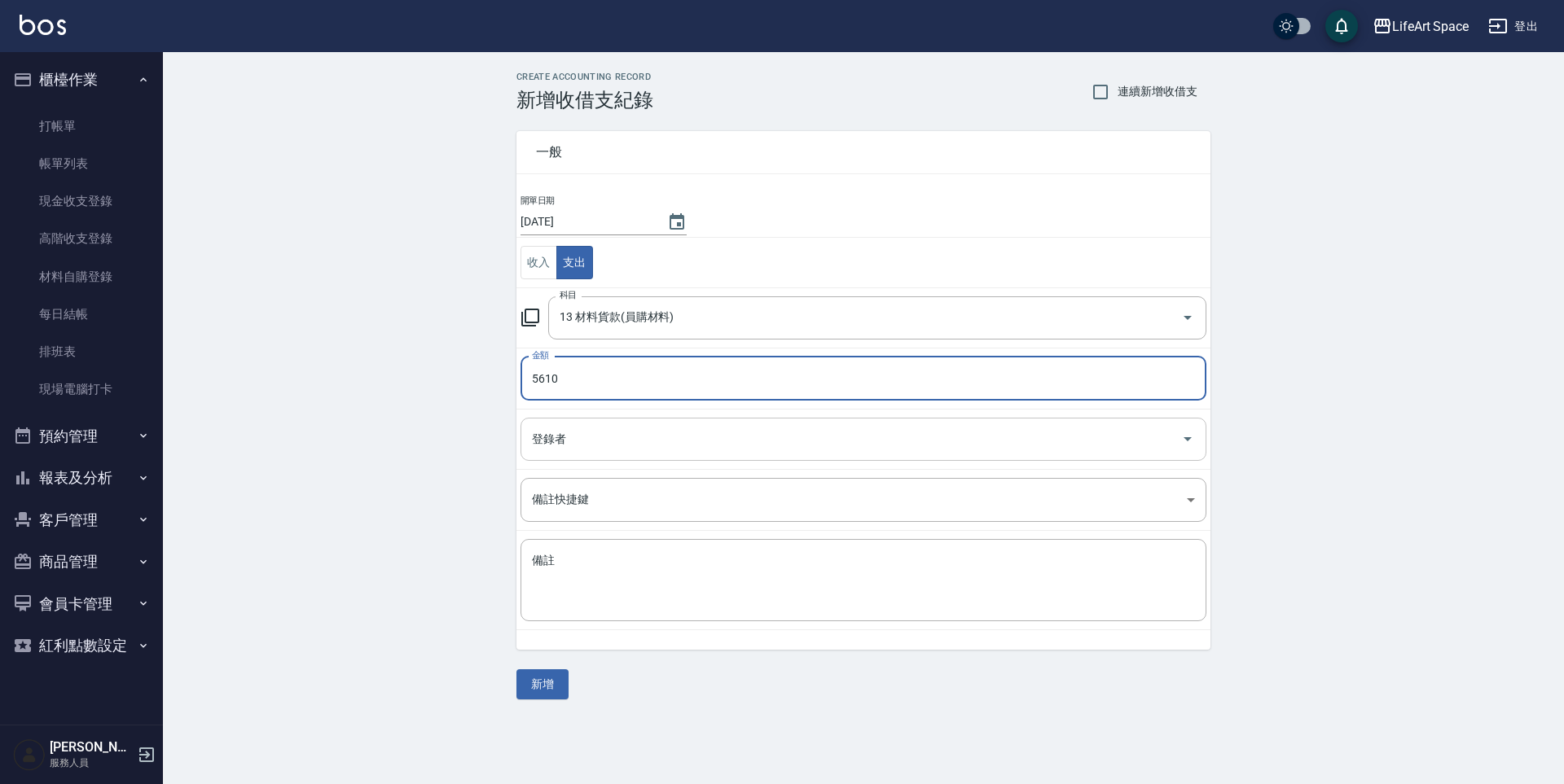
type input "5610"
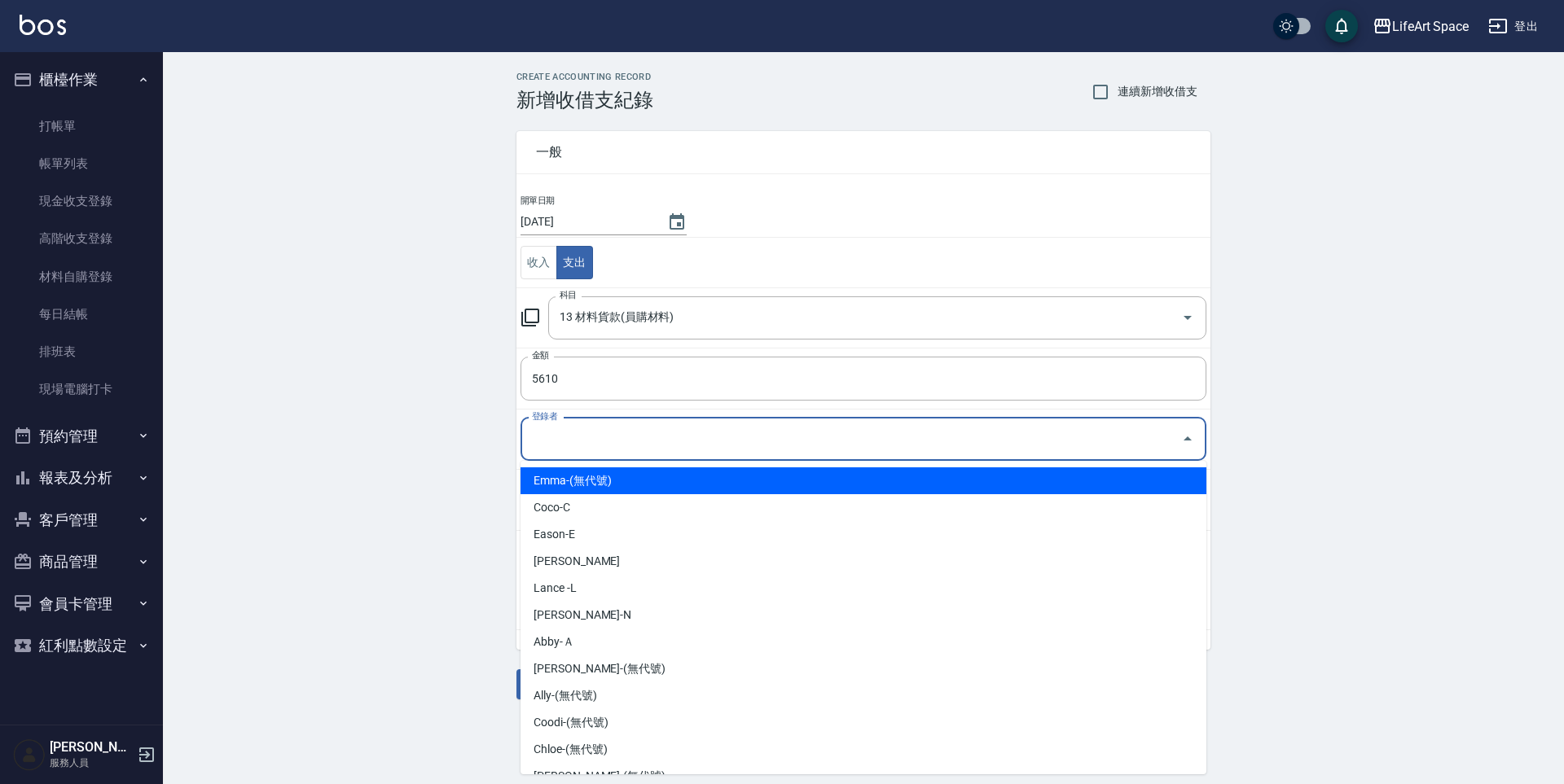
click at [686, 440] on input "登錄者" at bounding box center [851, 439] width 647 height 28
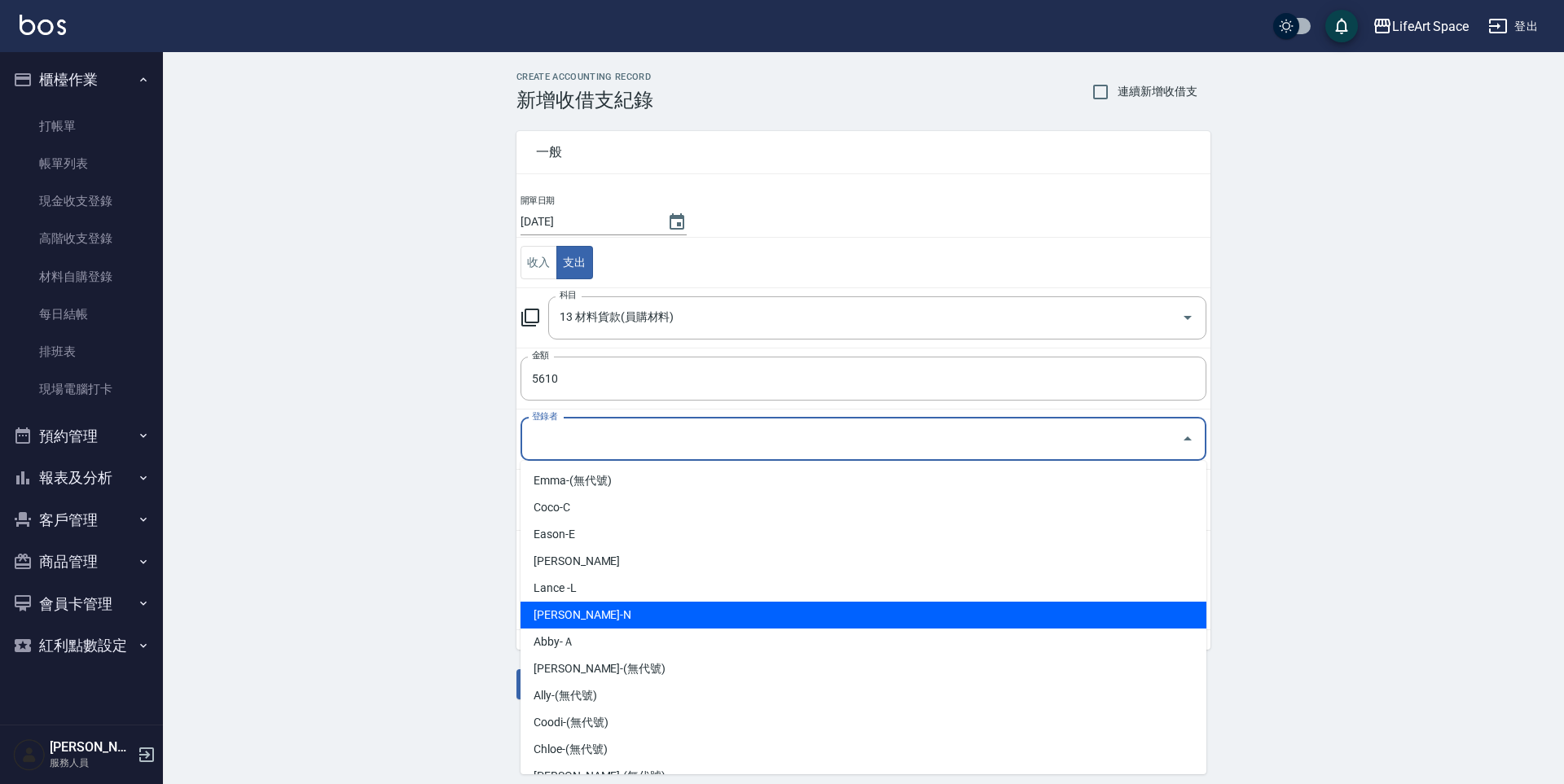
click at [674, 604] on li "[PERSON_NAME]-N" at bounding box center [863, 615] width 686 height 27
type input "[PERSON_NAME]-N"
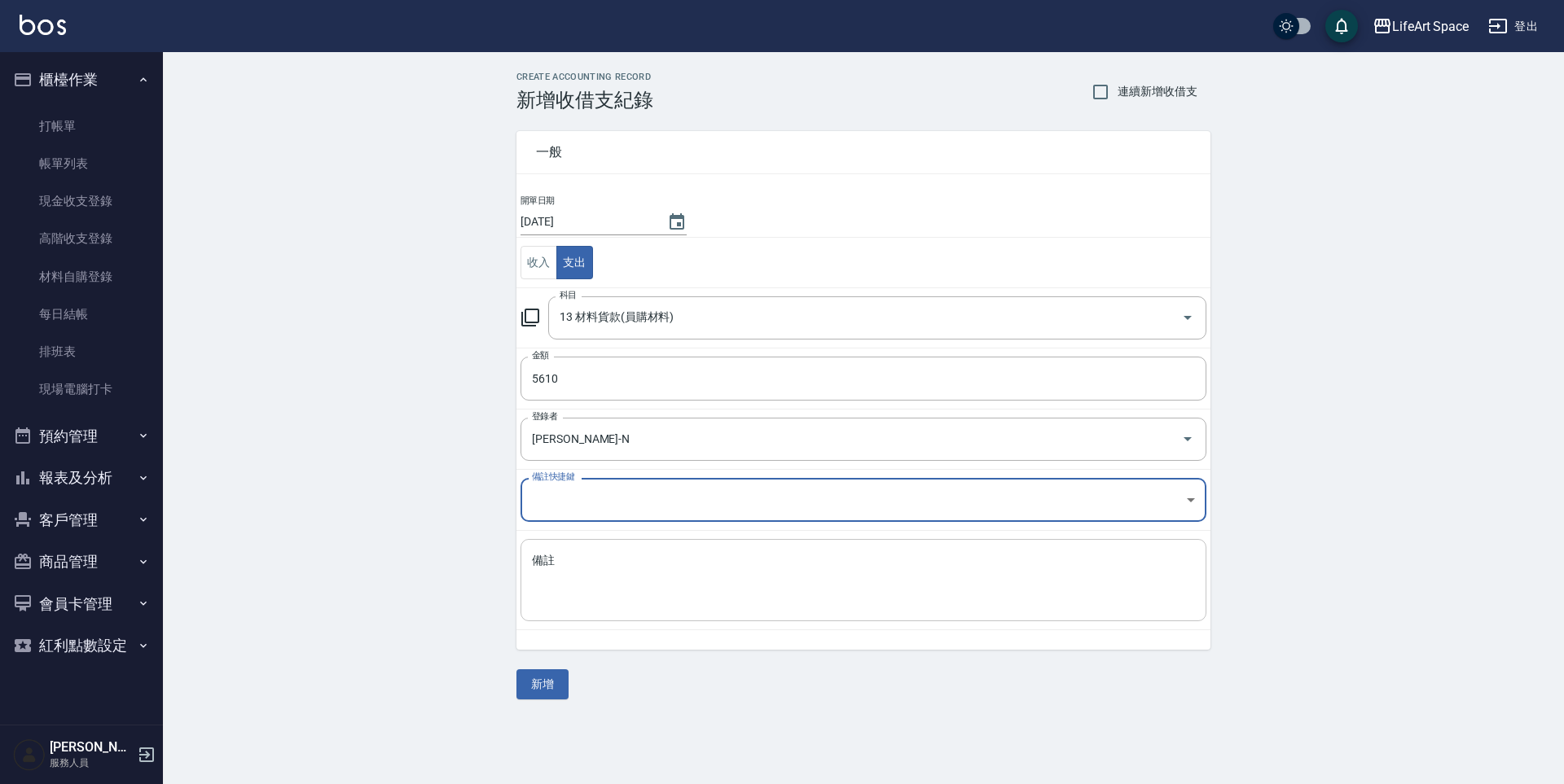
click at [663, 577] on textarea "備註" at bounding box center [863, 580] width 663 height 55
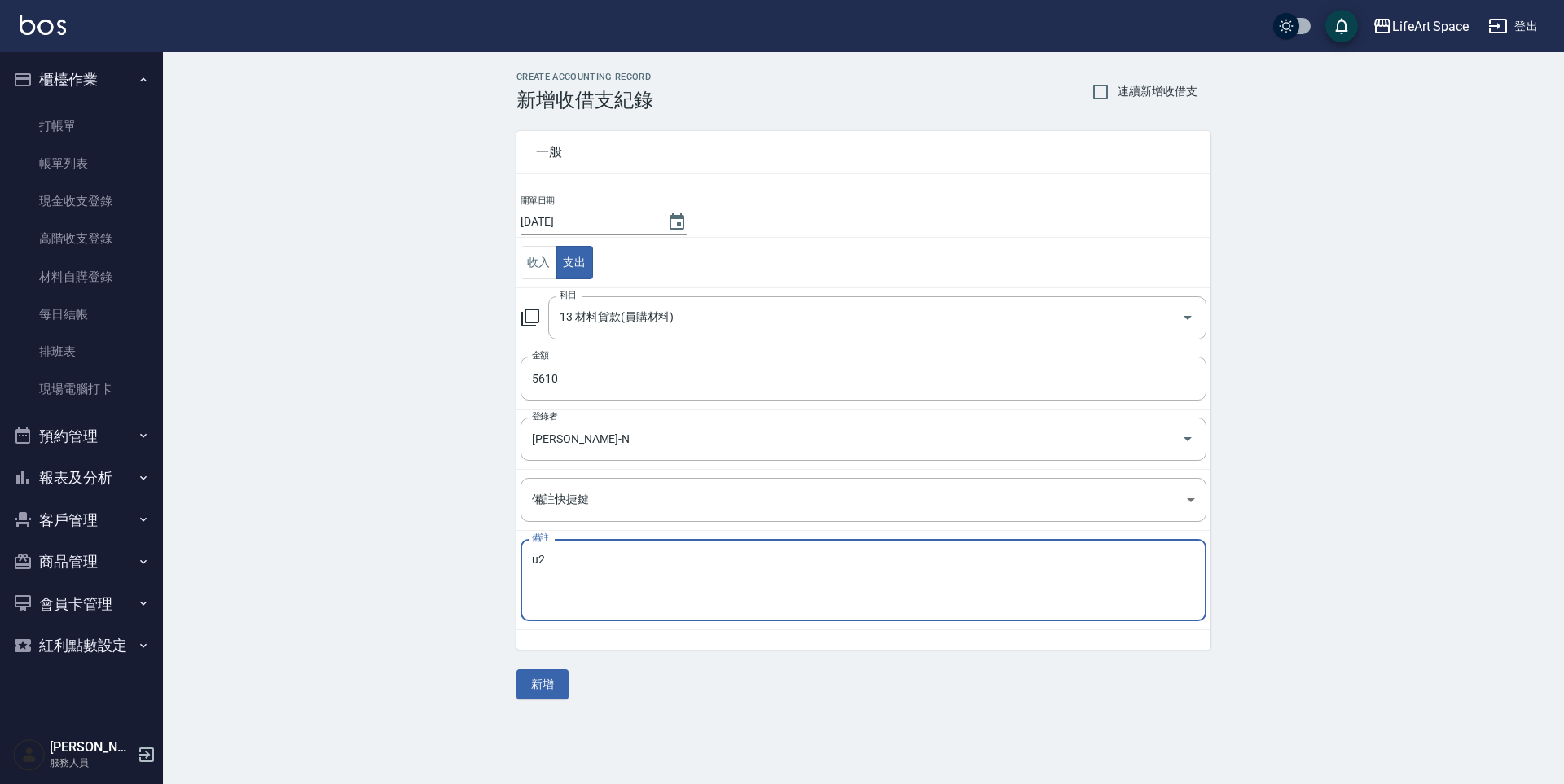
type textarea "u"
type textarea "2"
type textarea "調貨雪球藍.derau"
click at [554, 674] on button "新增" at bounding box center [542, 684] width 52 height 30
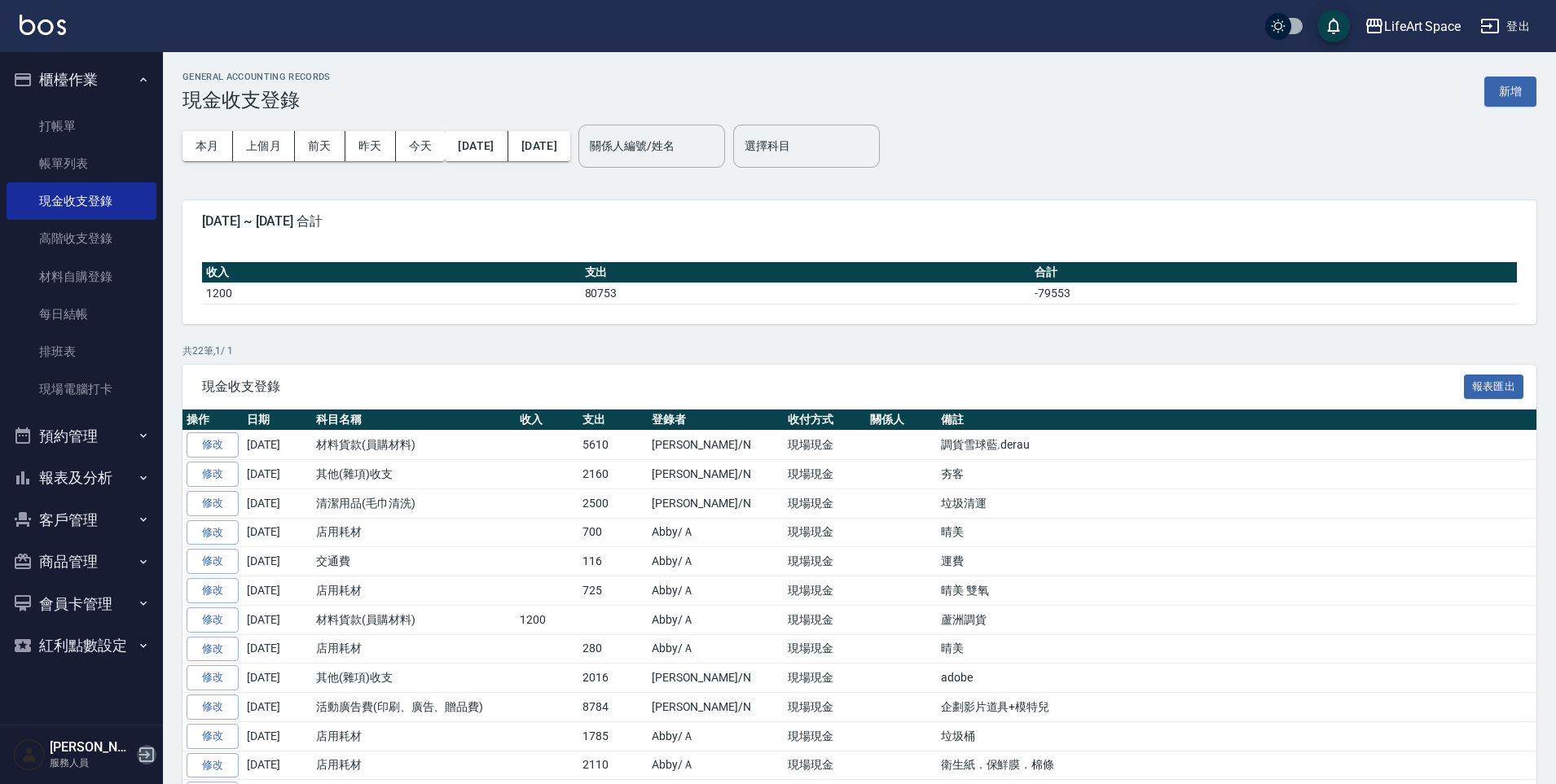
click at [149, 757] on icon "button" at bounding box center [146, 755] width 20 height 20
